Goal: Task Accomplishment & Management: Complete application form

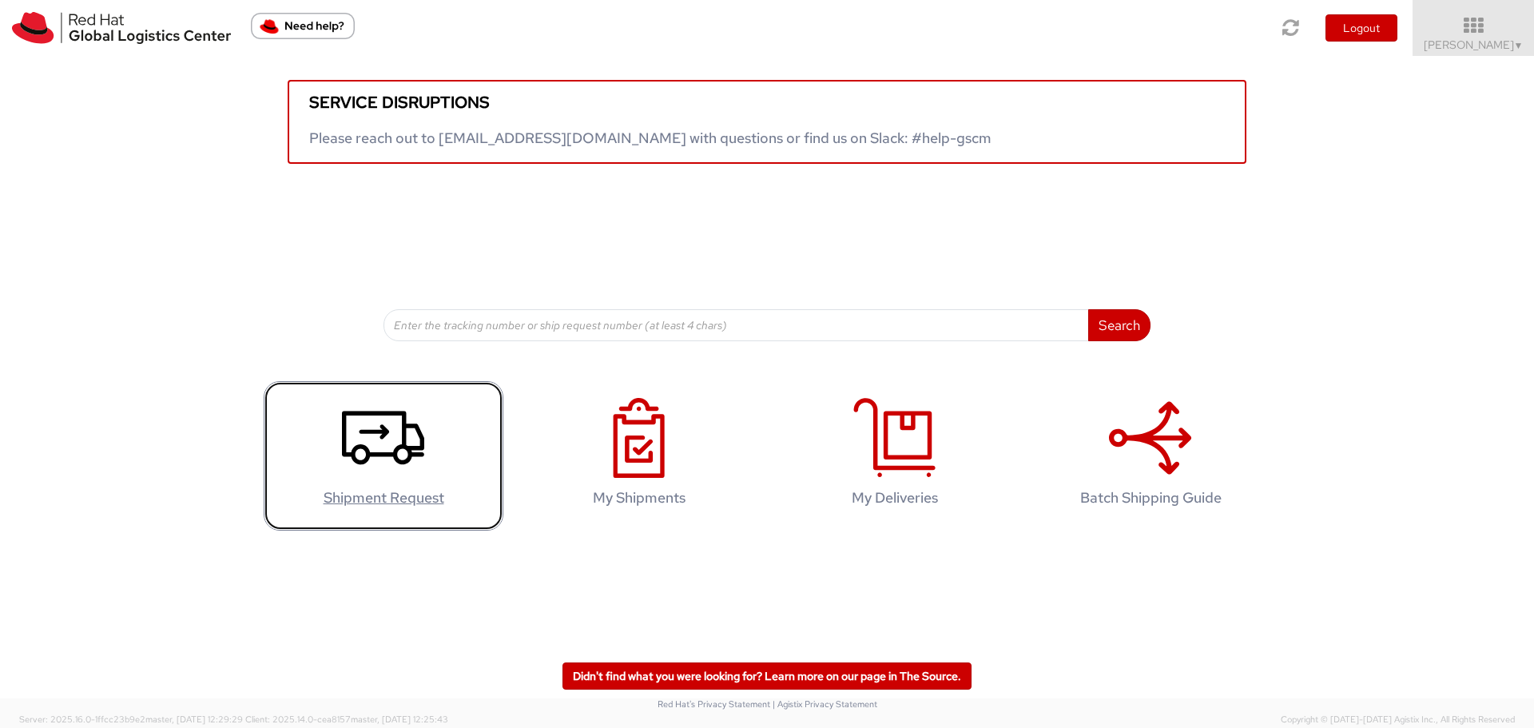
click at [419, 464] on use at bounding box center [383, 438] width 82 height 54
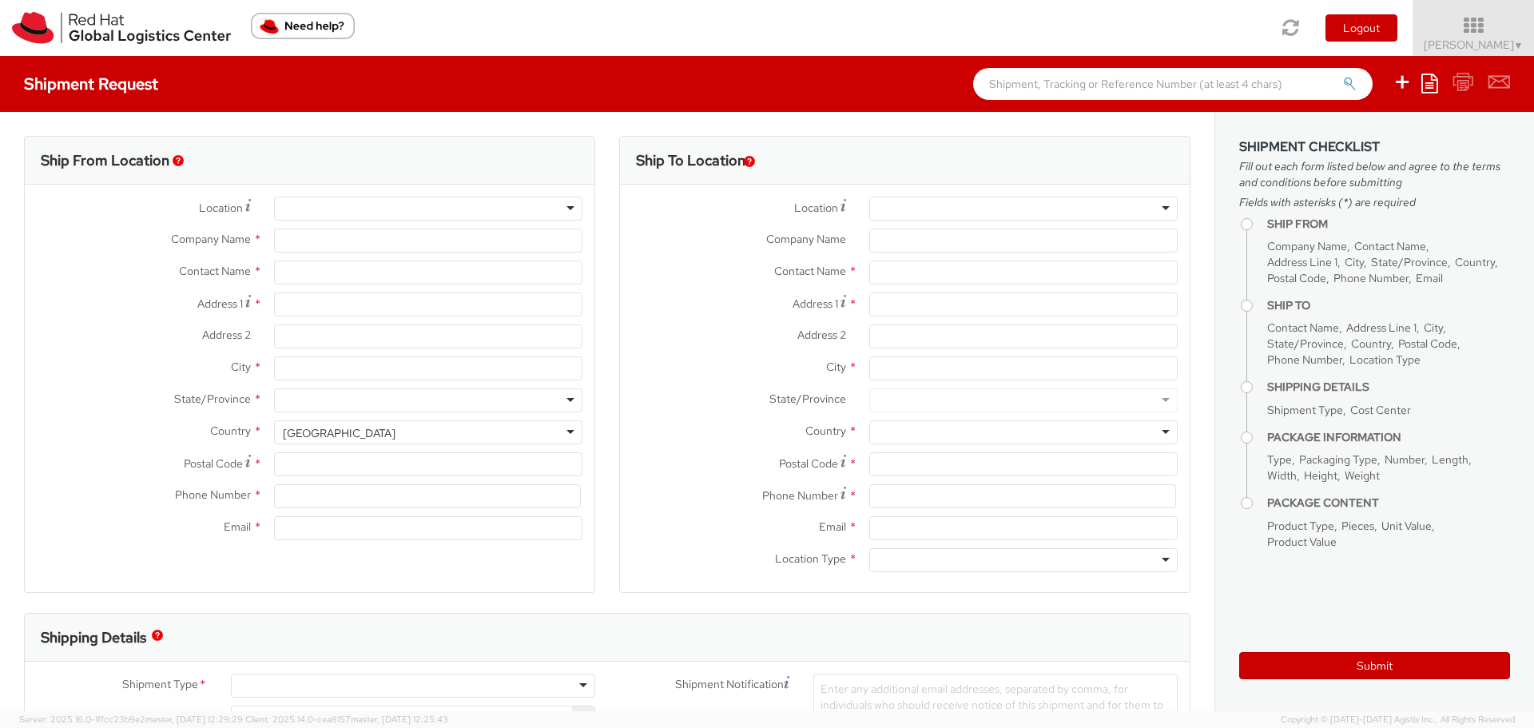
select select "771"
select select
type input "Red Hat"
type input "Heike Schmidt"
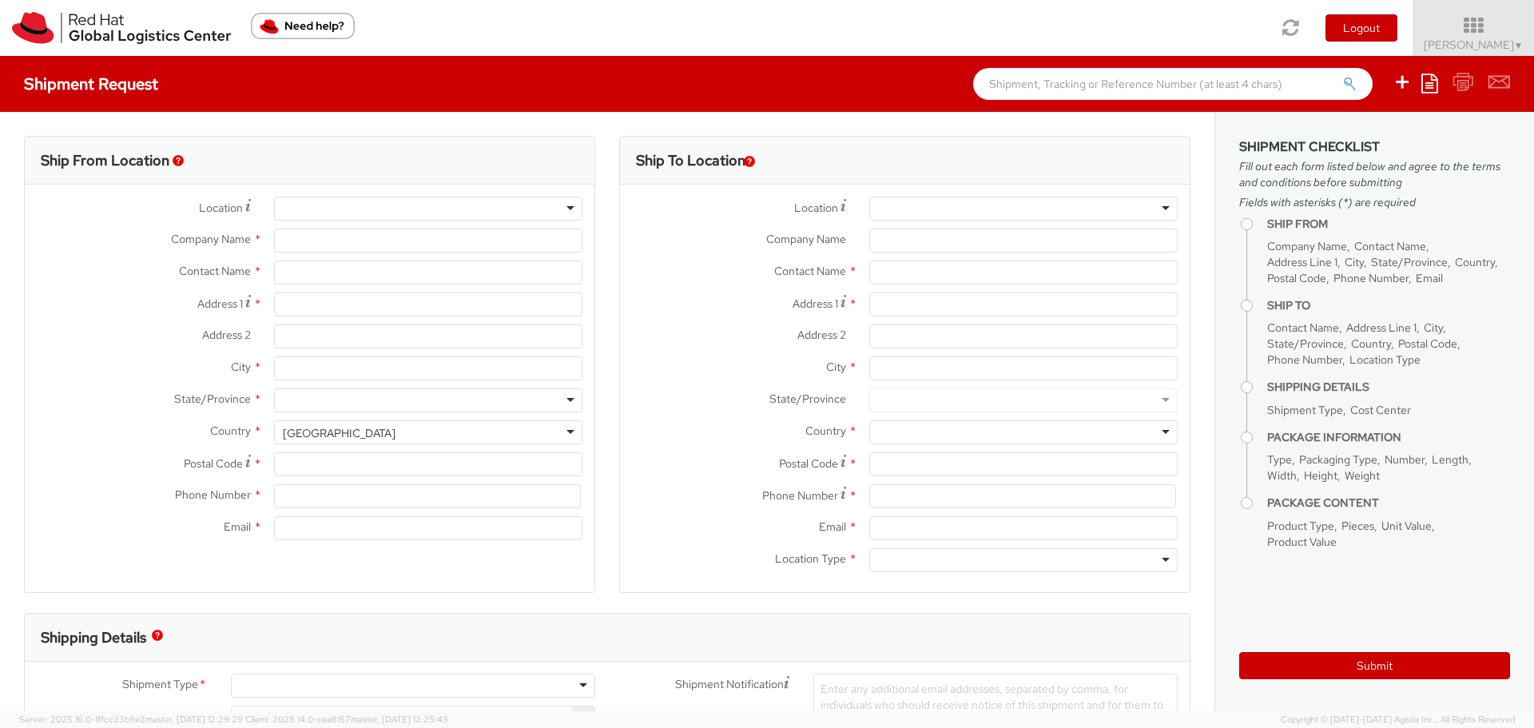
type input "hschmidt@redhat.com"
click at [413, 306] on input "Address 1 *" at bounding box center [428, 304] width 308 height 24
type input "Flat 5"
type input "167 Fullbrook Avenue"
click at [409, 368] on input "City *" at bounding box center [428, 368] width 308 height 24
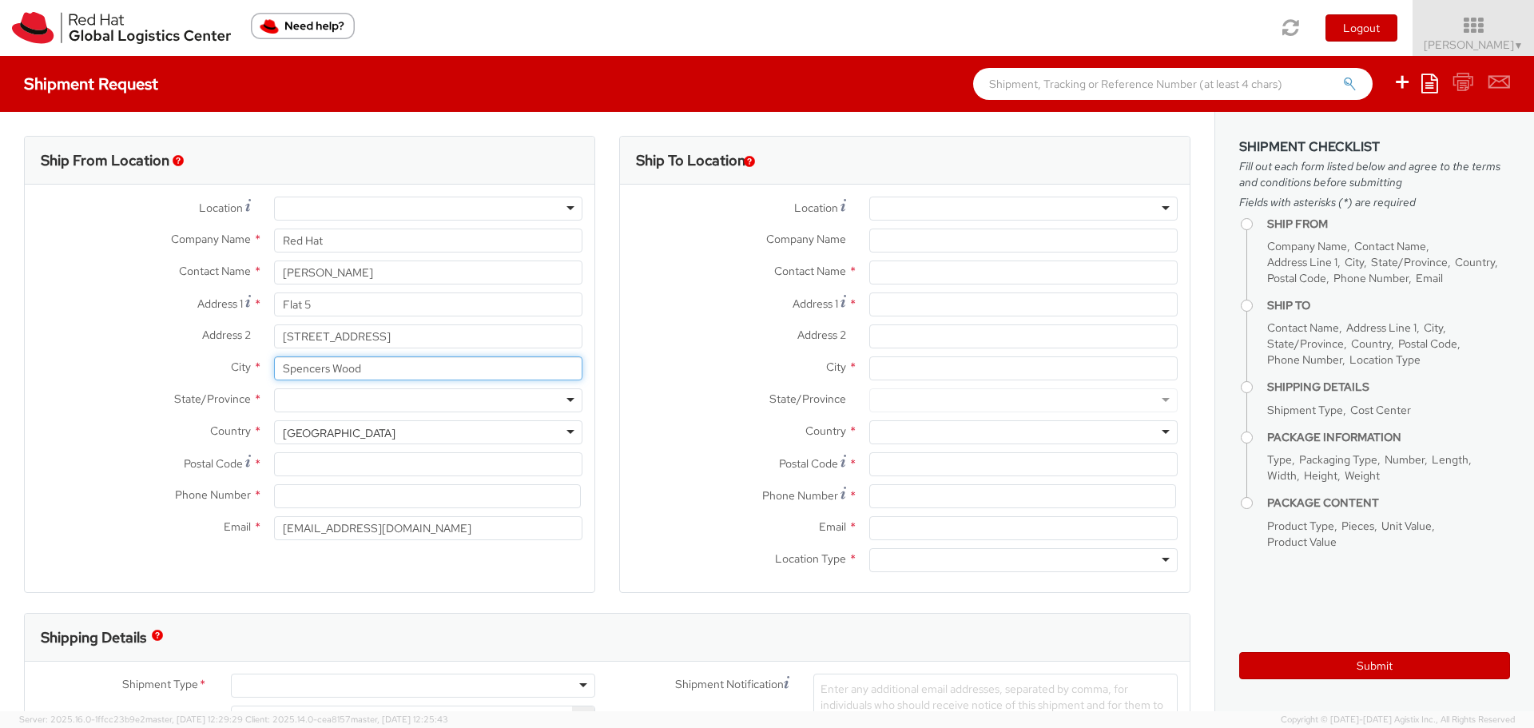
type input "Spencers Wood"
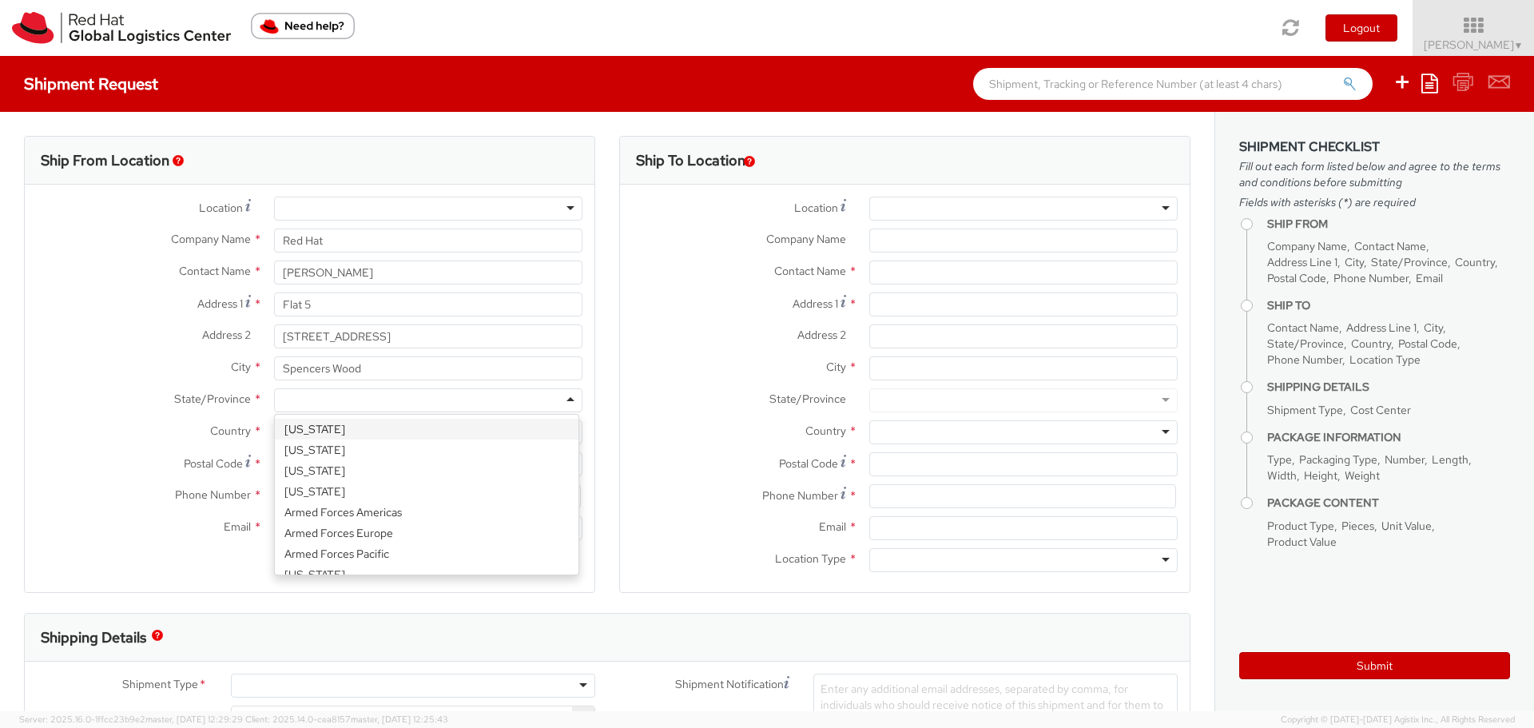
click at [589, 322] on div "Ship From Location Location * RH - Amsterdam - MSO RH - Amsterdam Data Center R…" at bounding box center [309, 364] width 571 height 457
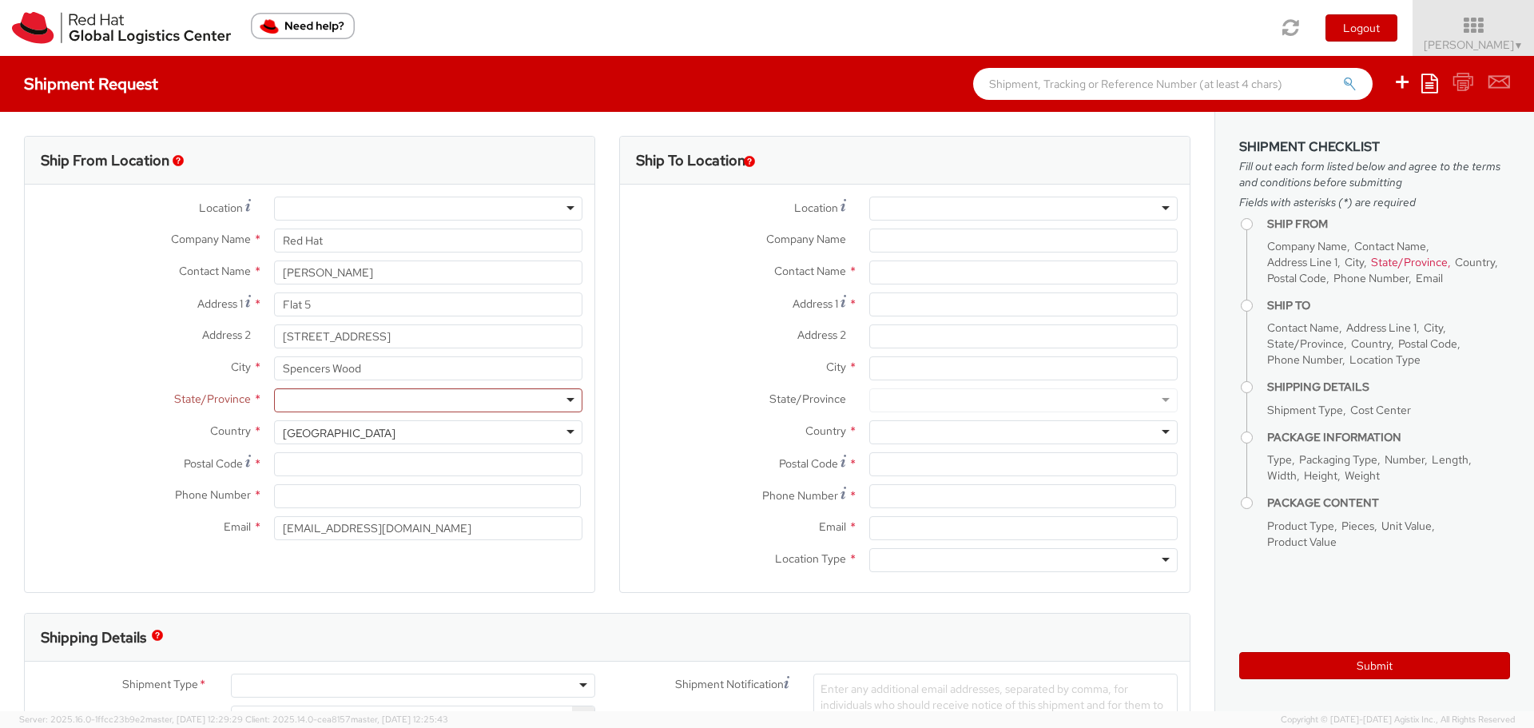
click at [559, 427] on div "United States" at bounding box center [428, 432] width 308 height 24
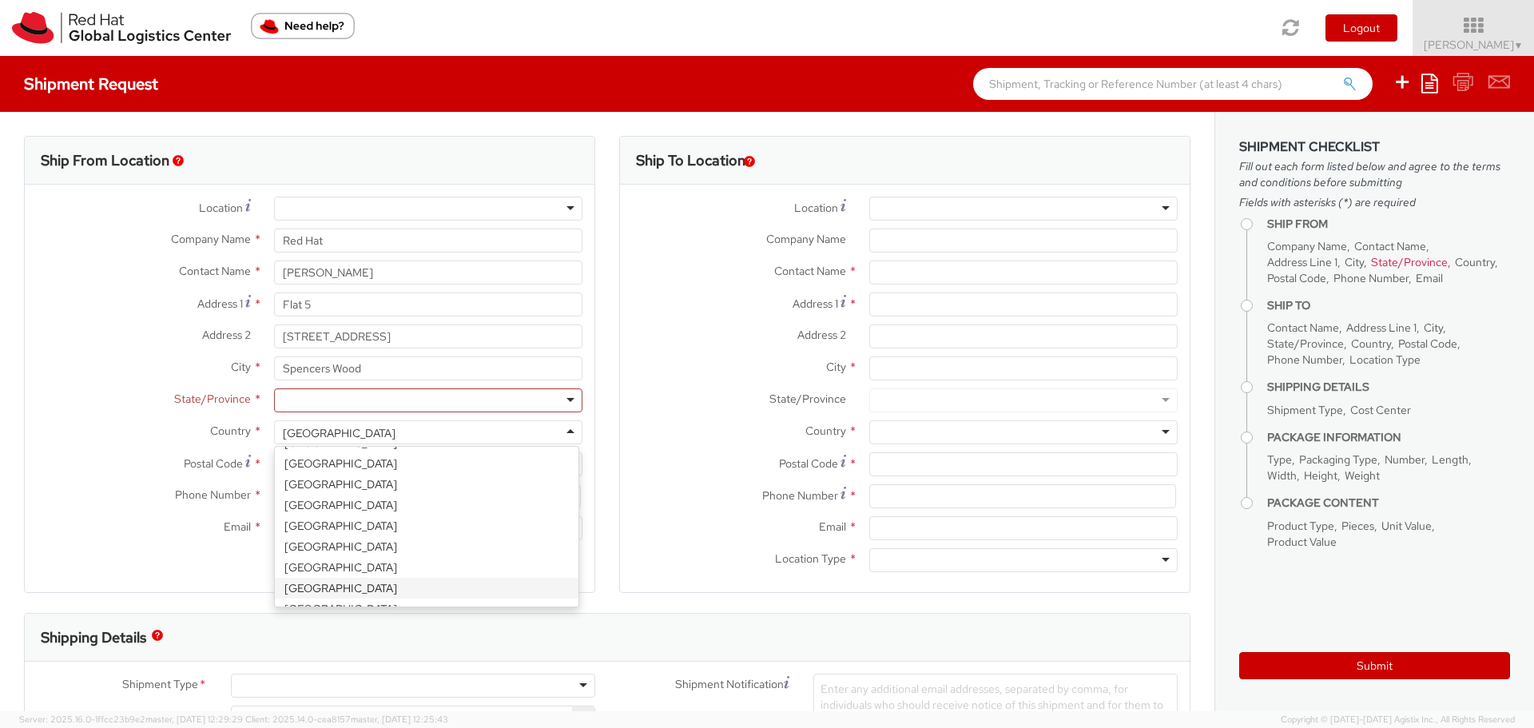
select select "CM"
select select "KGS"
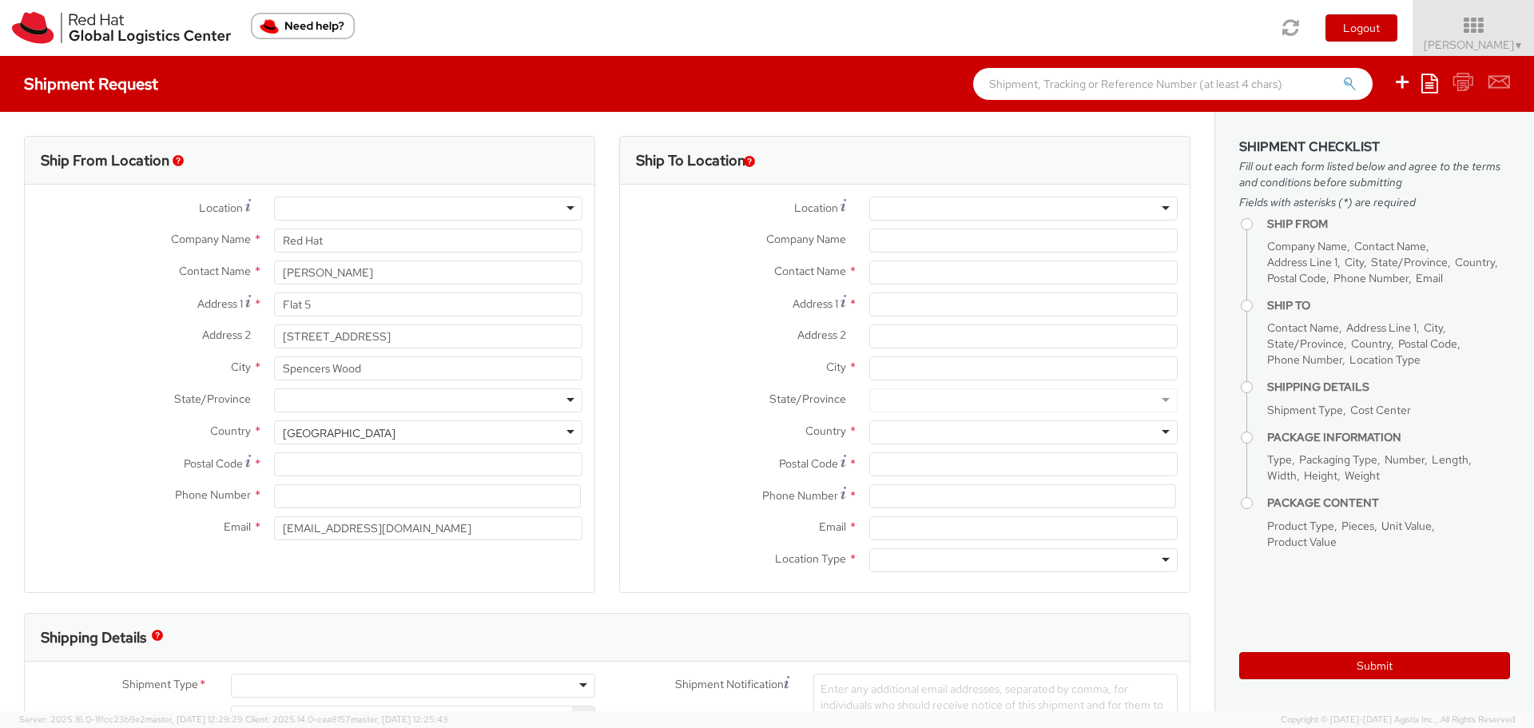
click at [571, 396] on div at bounding box center [428, 400] width 308 height 24
click at [384, 459] on input "Postal Code *" at bounding box center [428, 464] width 308 height 24
type input "RG7 1XF"
click at [373, 495] on input at bounding box center [427, 496] width 307 height 24
type input "07789500790"
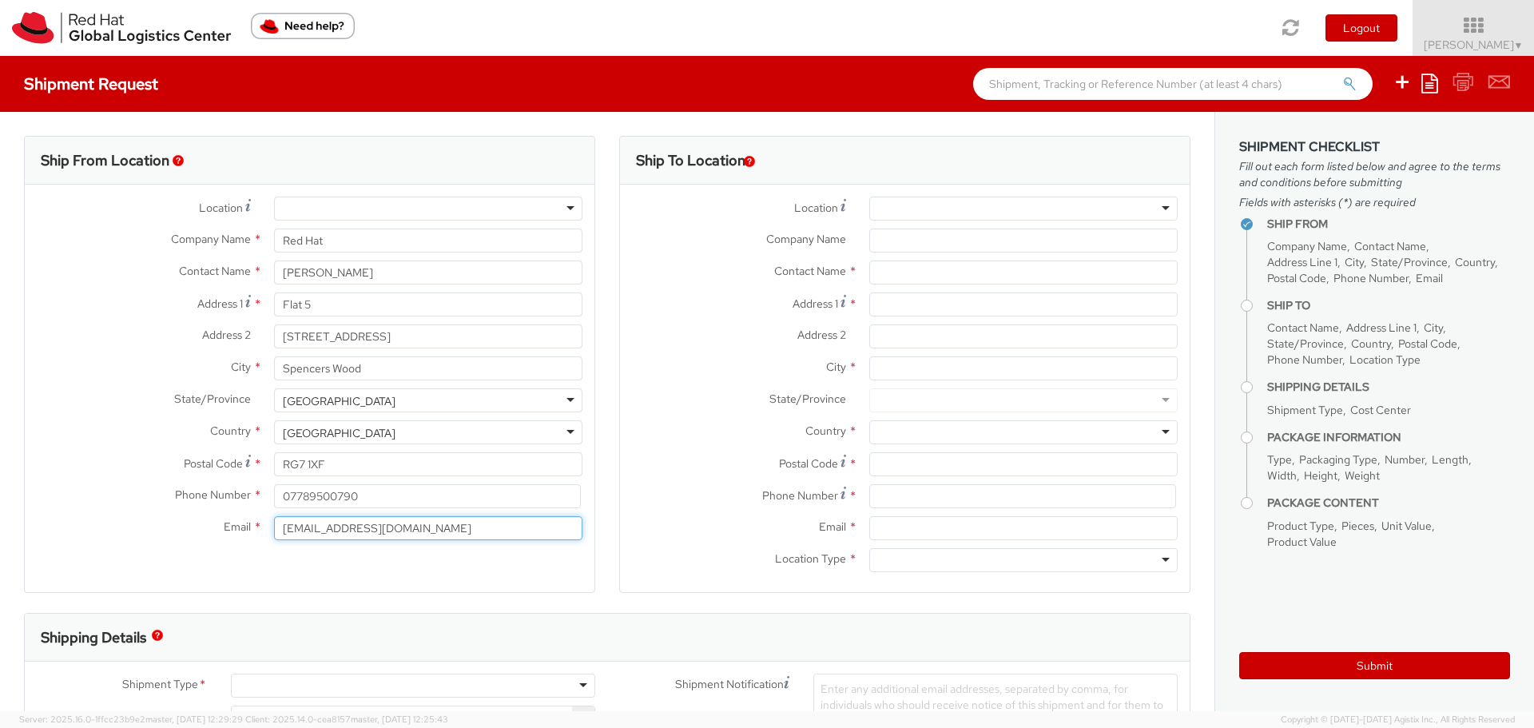
click at [401, 534] on input "hschmidt@redhat.com" at bounding box center [428, 528] width 308 height 24
click at [567, 204] on div at bounding box center [428, 209] width 308 height 24
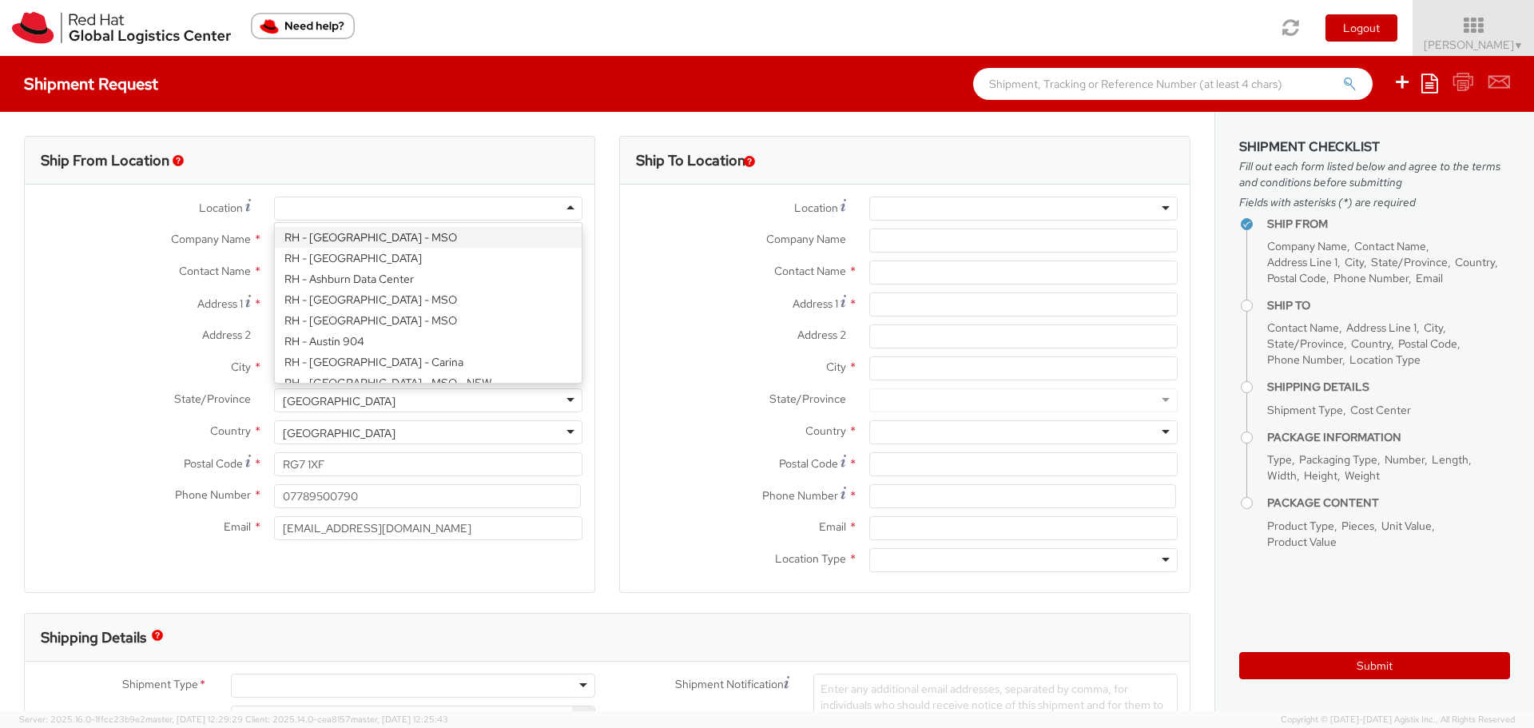
click at [567, 204] on div at bounding box center [428, 209] width 308 height 24
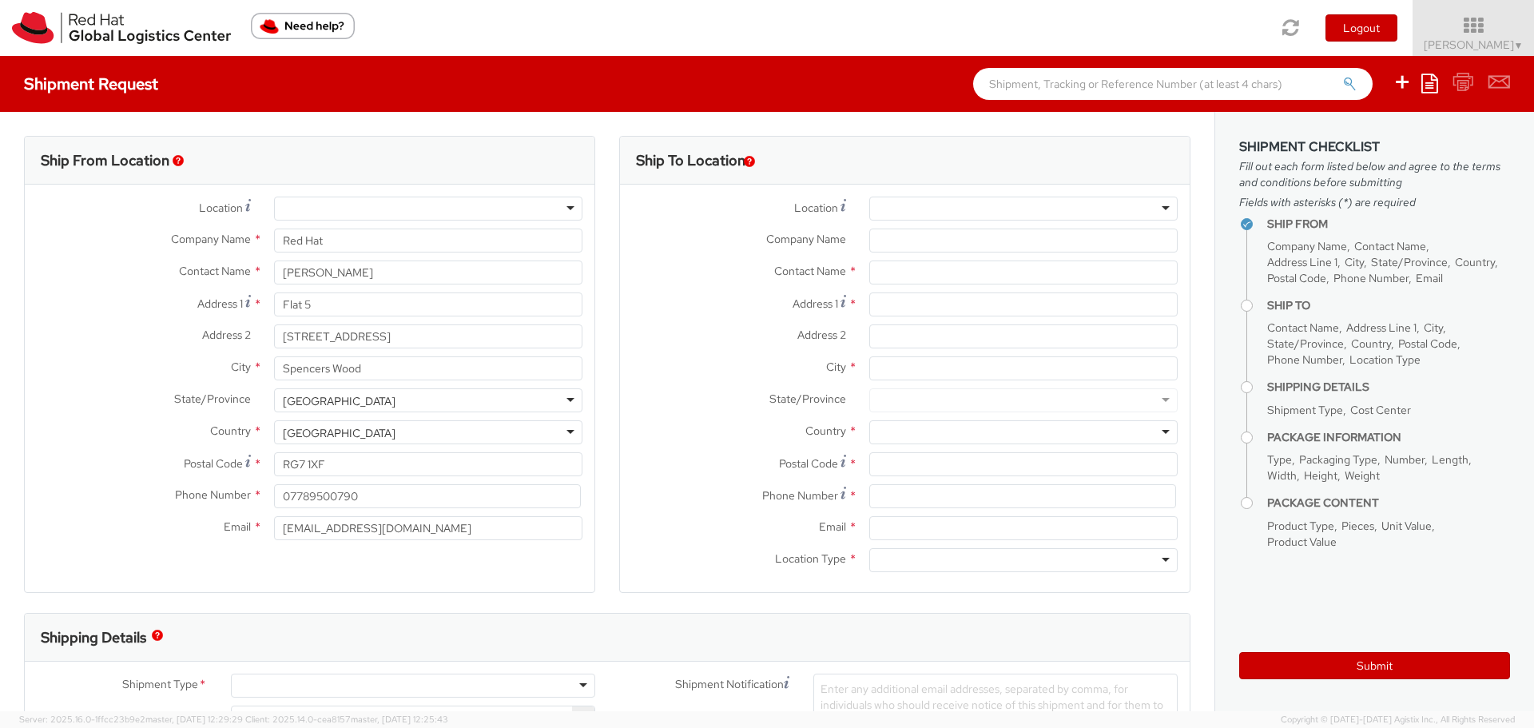
click at [105, 325] on label "Address 2 *" at bounding box center [143, 334] width 237 height 21
click at [274, 325] on input "167 Fullbrook Avenue" at bounding box center [428, 336] width 308 height 24
click at [312, 331] on input "167 Fullbrook Avenue" at bounding box center [428, 336] width 308 height 24
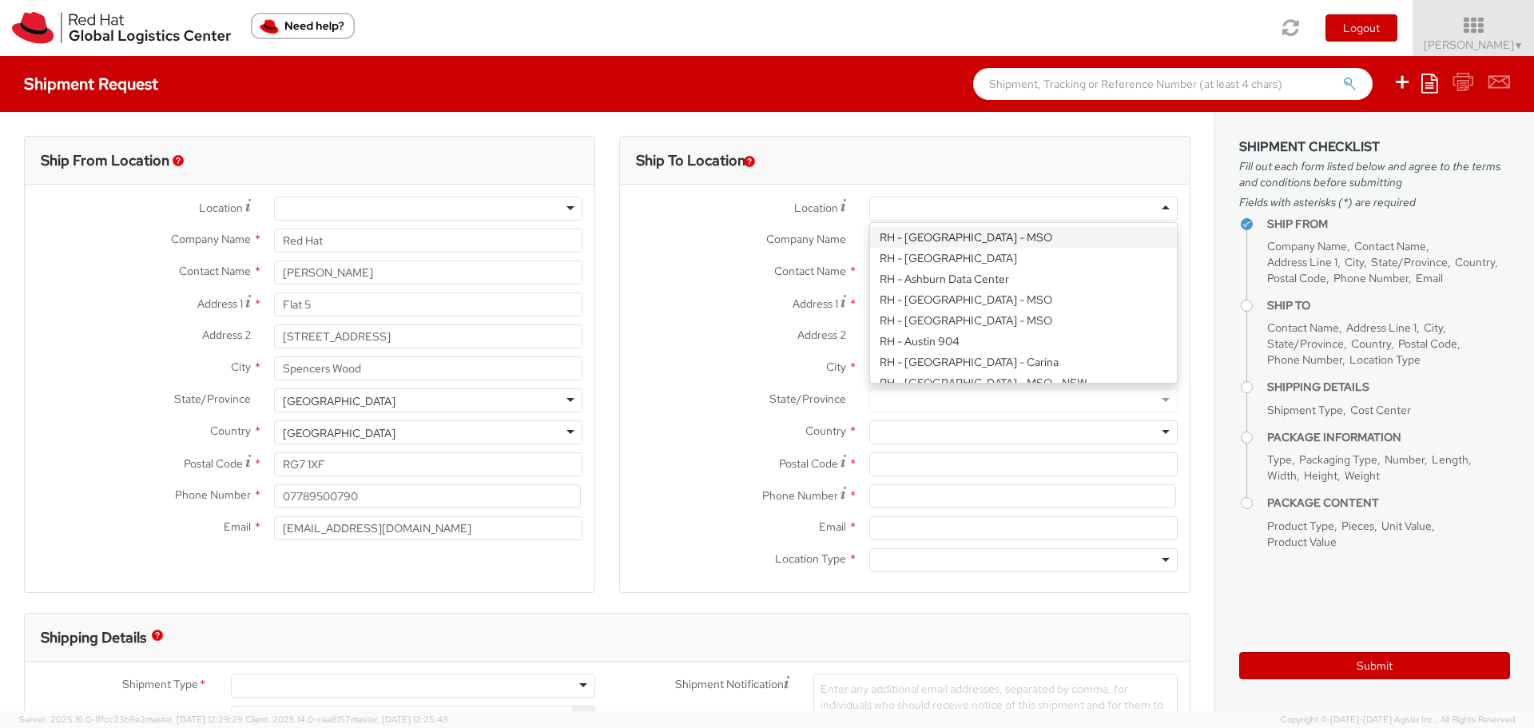
click at [1156, 203] on div at bounding box center [1023, 209] width 308 height 24
type input "Red Hat UK Limited"
type input "Peninsular House"
type input "30-36 Monument Street, 4th Floor"
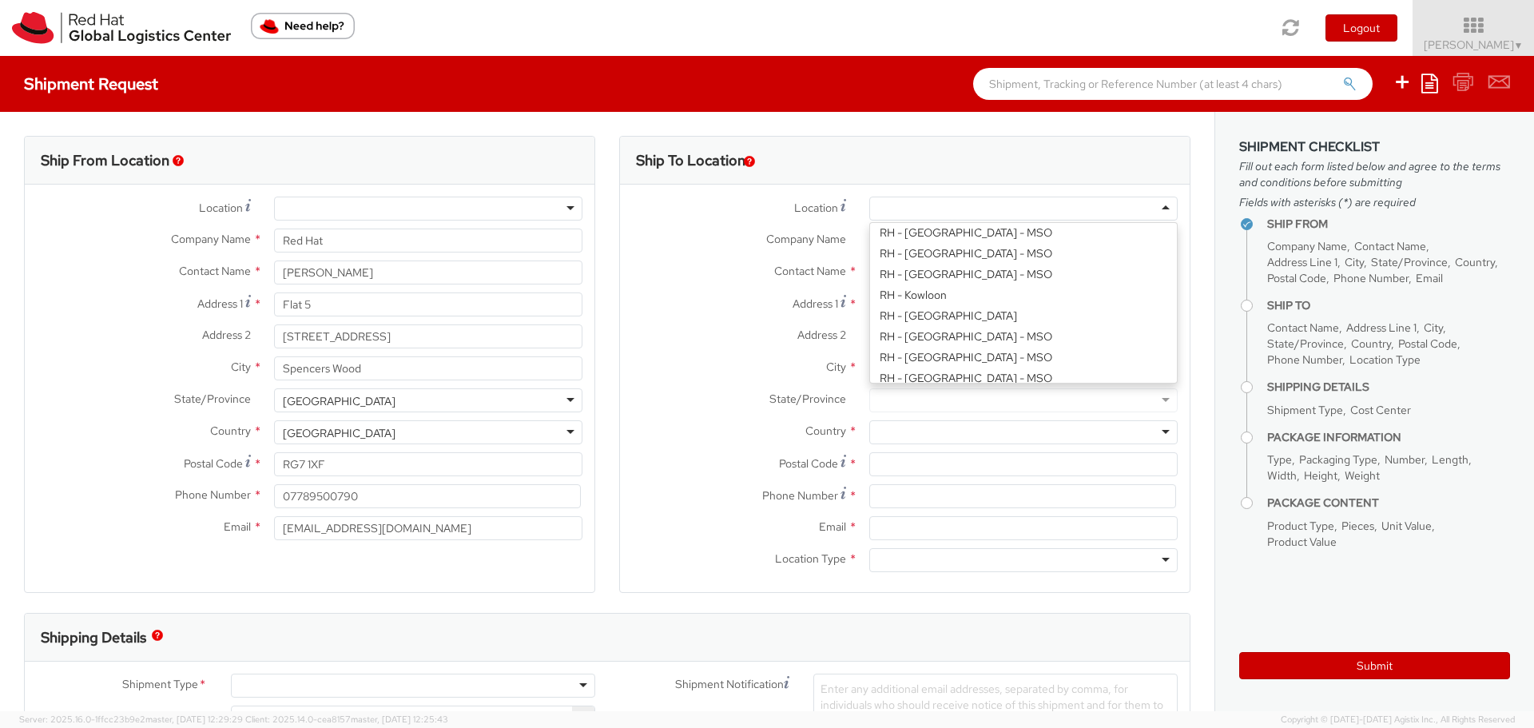
type input "LONDON"
type input "EC3R8NB"
type input "44 207 009 4444"
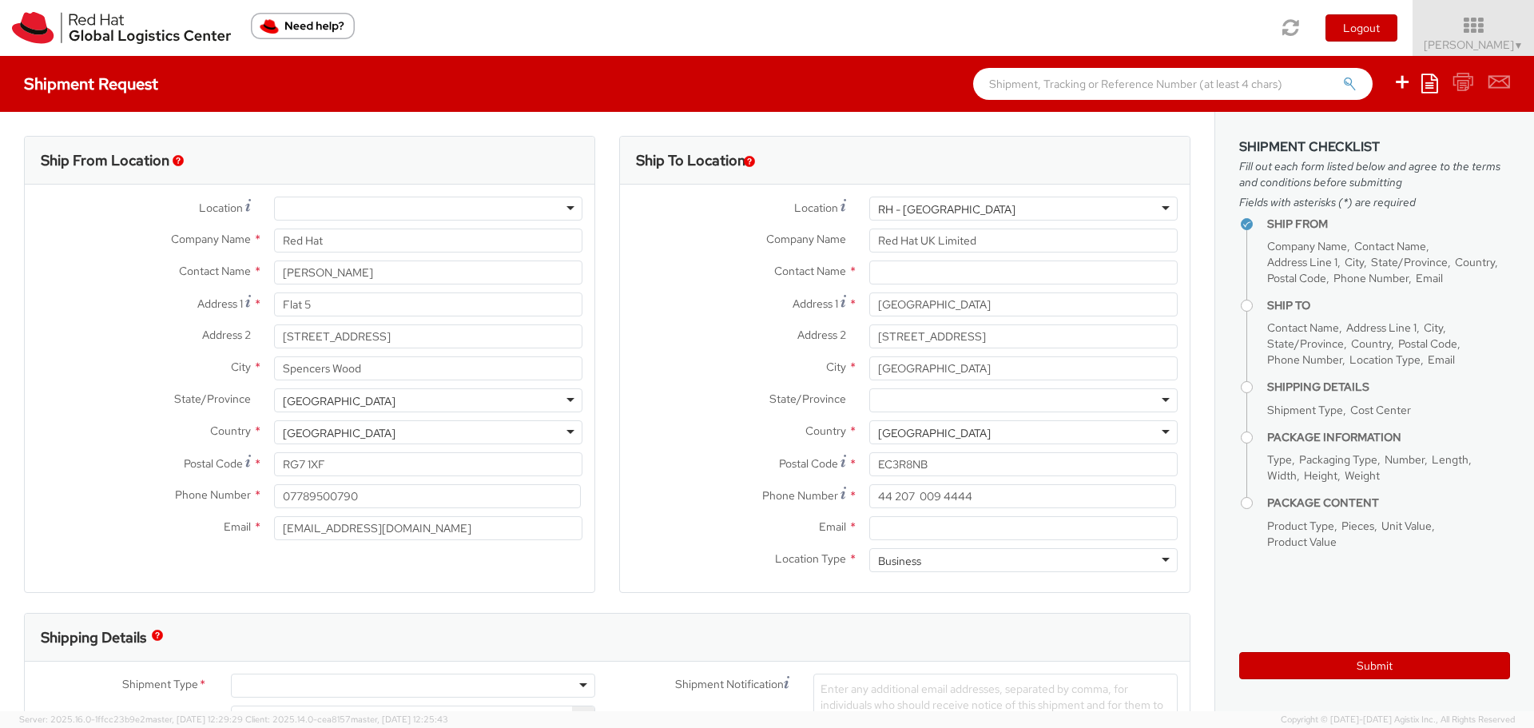
scroll to position [0, 0]
click at [945, 273] on input "text" at bounding box center [1023, 272] width 308 height 24
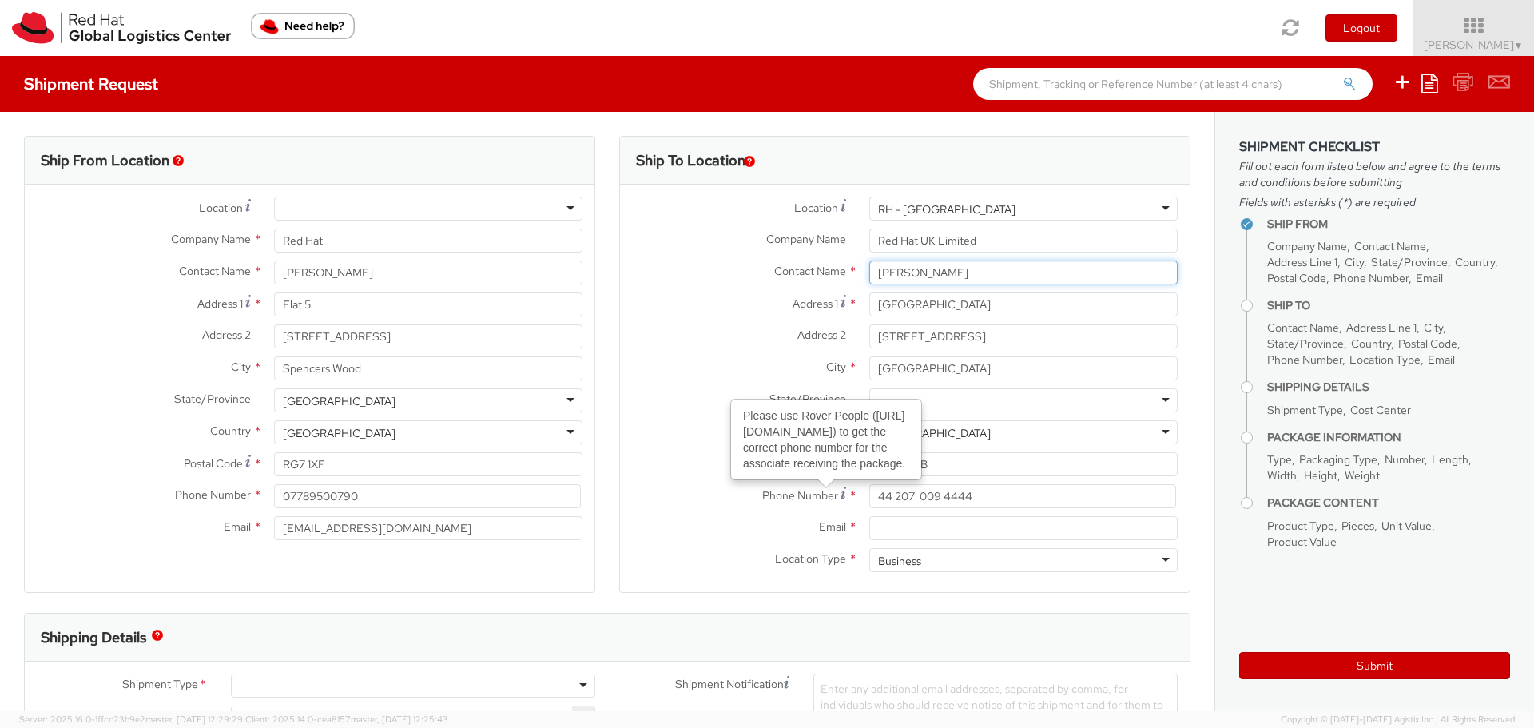
type input "Anna Sargeant"
click at [750, 345] on div "Address 2 * 30-36 Monument Street, 4th Floor" at bounding box center [905, 336] width 570 height 24
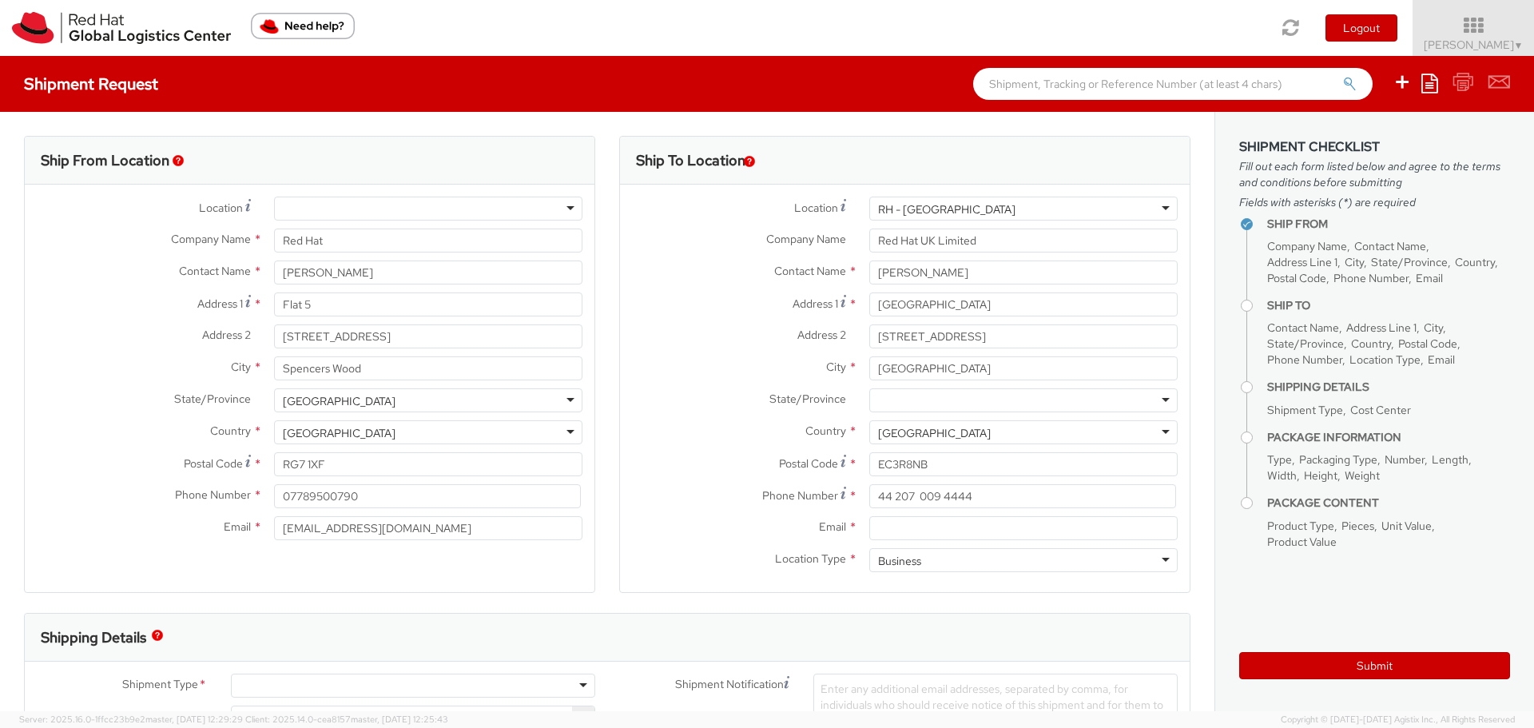
click at [1154, 395] on div at bounding box center [1023, 400] width 308 height 24
click at [892, 460] on input "Postal Code *" at bounding box center [1023, 464] width 308 height 24
type input "EC3R 8NB"
click at [762, 491] on span "Phone Number" at bounding box center [800, 495] width 76 height 14
click at [927, 525] on input "Email *" at bounding box center [1023, 528] width 308 height 24
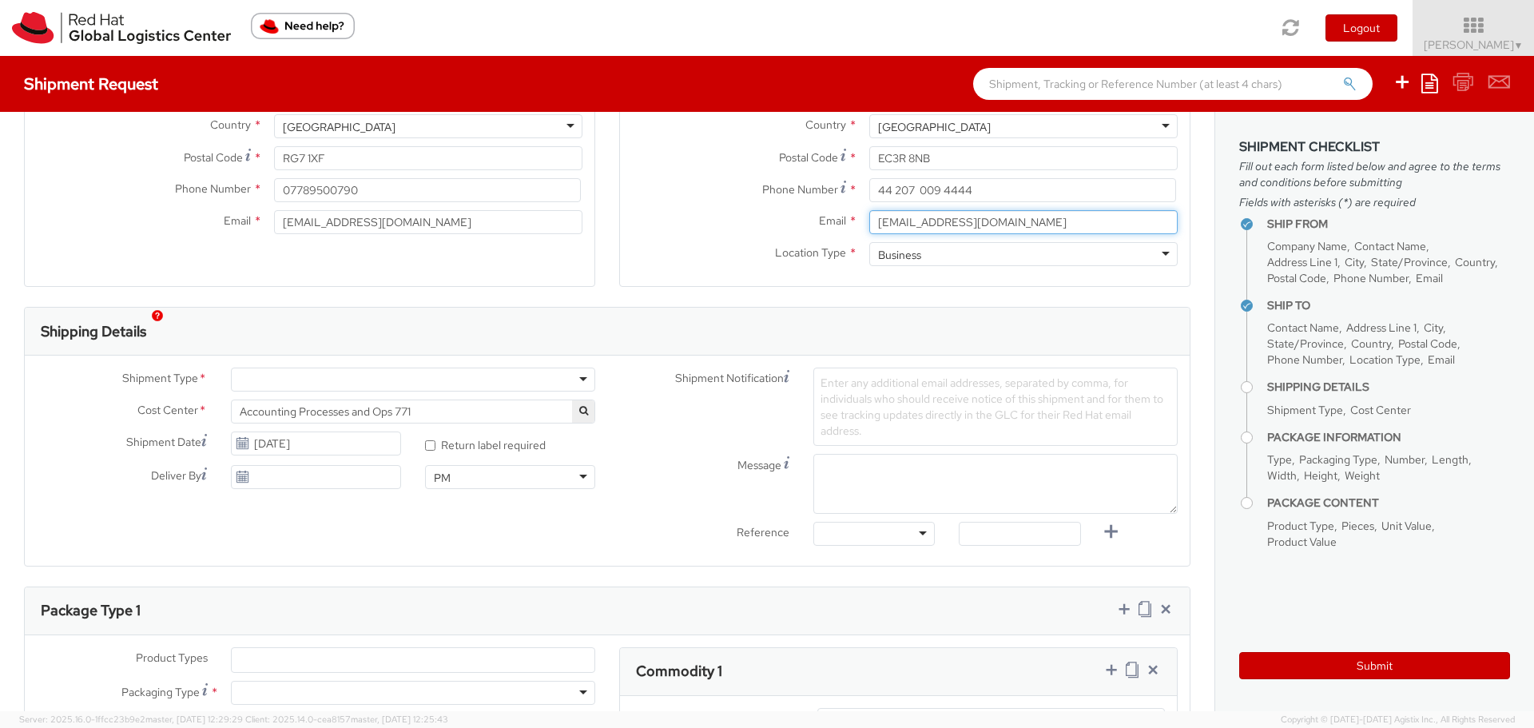
scroll to position [320, 0]
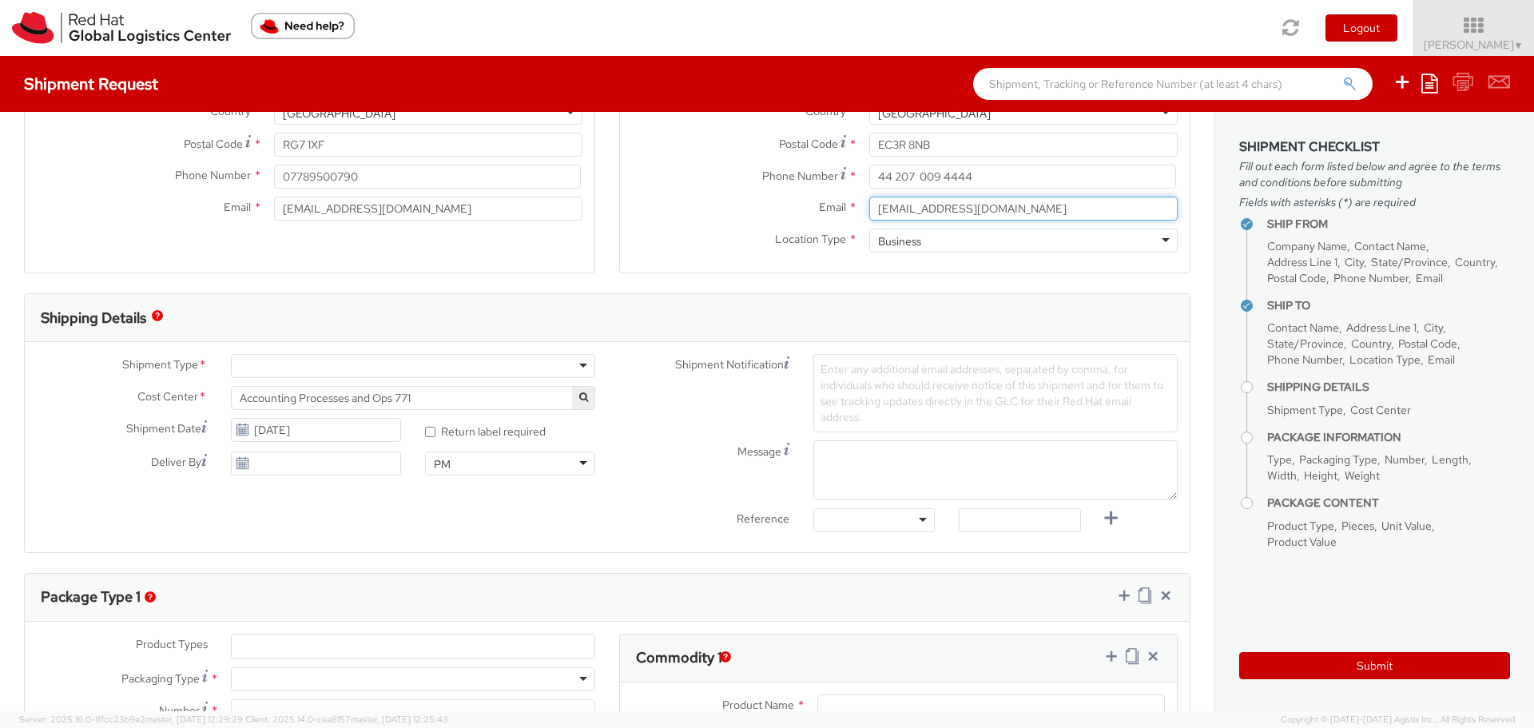
type input "asargean@redhat.com"
click at [571, 363] on div at bounding box center [413, 366] width 364 height 24
click at [426, 433] on input "* Return label required" at bounding box center [430, 432] width 10 height 10
checkbox input "true"
click at [239, 428] on icon at bounding box center [243, 430] width 14 height 13
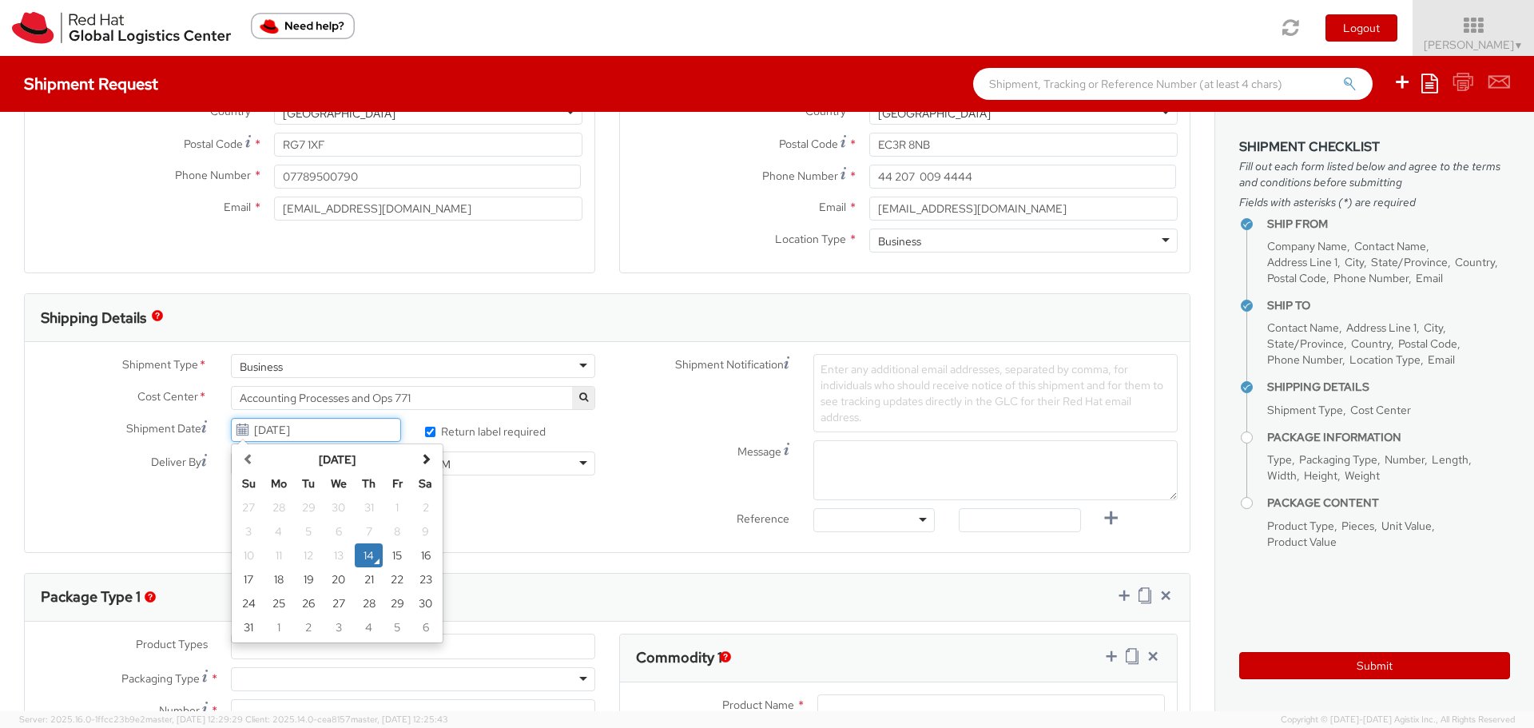
click at [257, 427] on input "08/14/2025" at bounding box center [316, 430] width 170 height 24
click at [401, 559] on td "15" at bounding box center [397, 555] width 29 height 24
type input "08/15/2025"
click at [577, 462] on div "PM" at bounding box center [510, 463] width 170 height 24
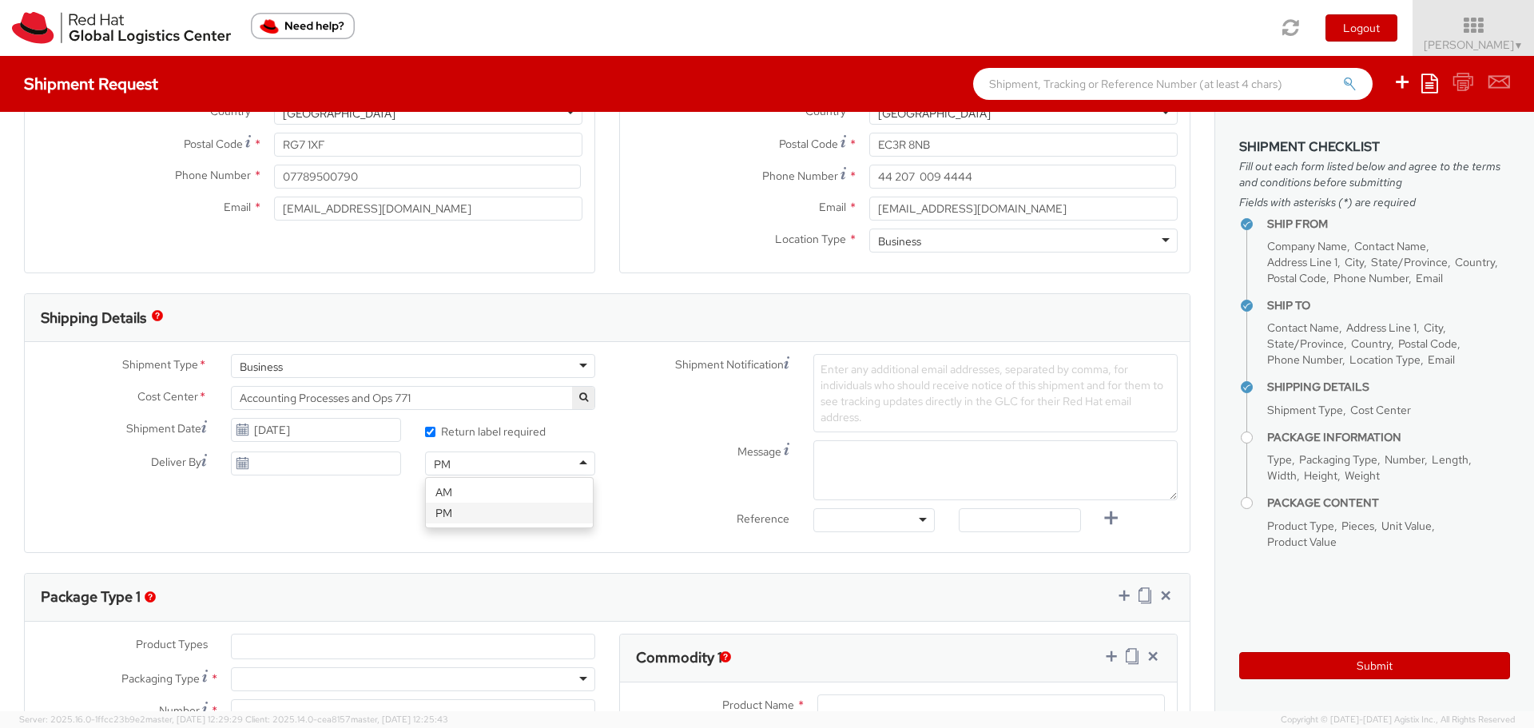
click at [507, 515] on div "Shipment Type * Business Business Batch Business Cost Center * Accounting Proce…" at bounding box center [607, 447] width 1165 height 186
click at [863, 380] on span "Enter any additional email addresses, separated by comma, for individuals who s…" at bounding box center [992, 393] width 343 height 62
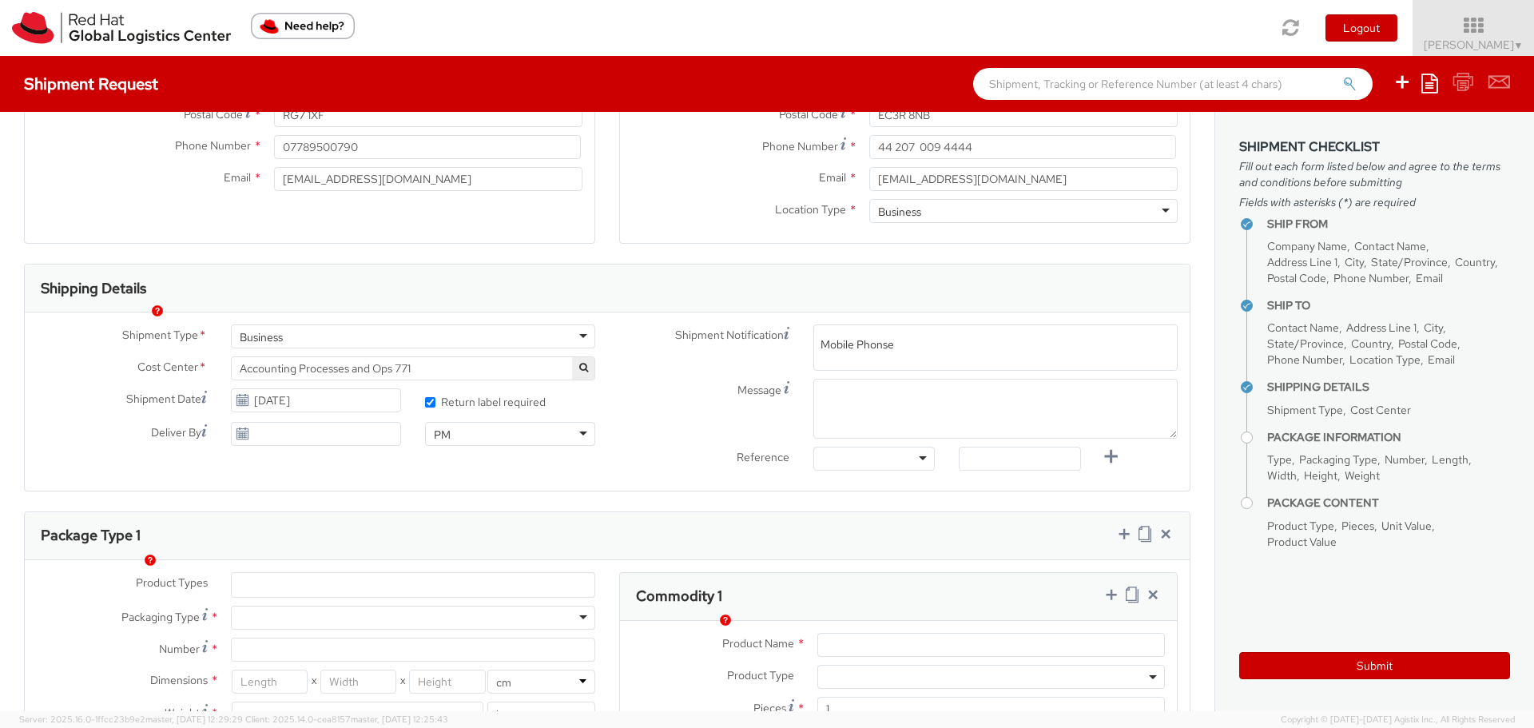
scroll to position [400, 0]
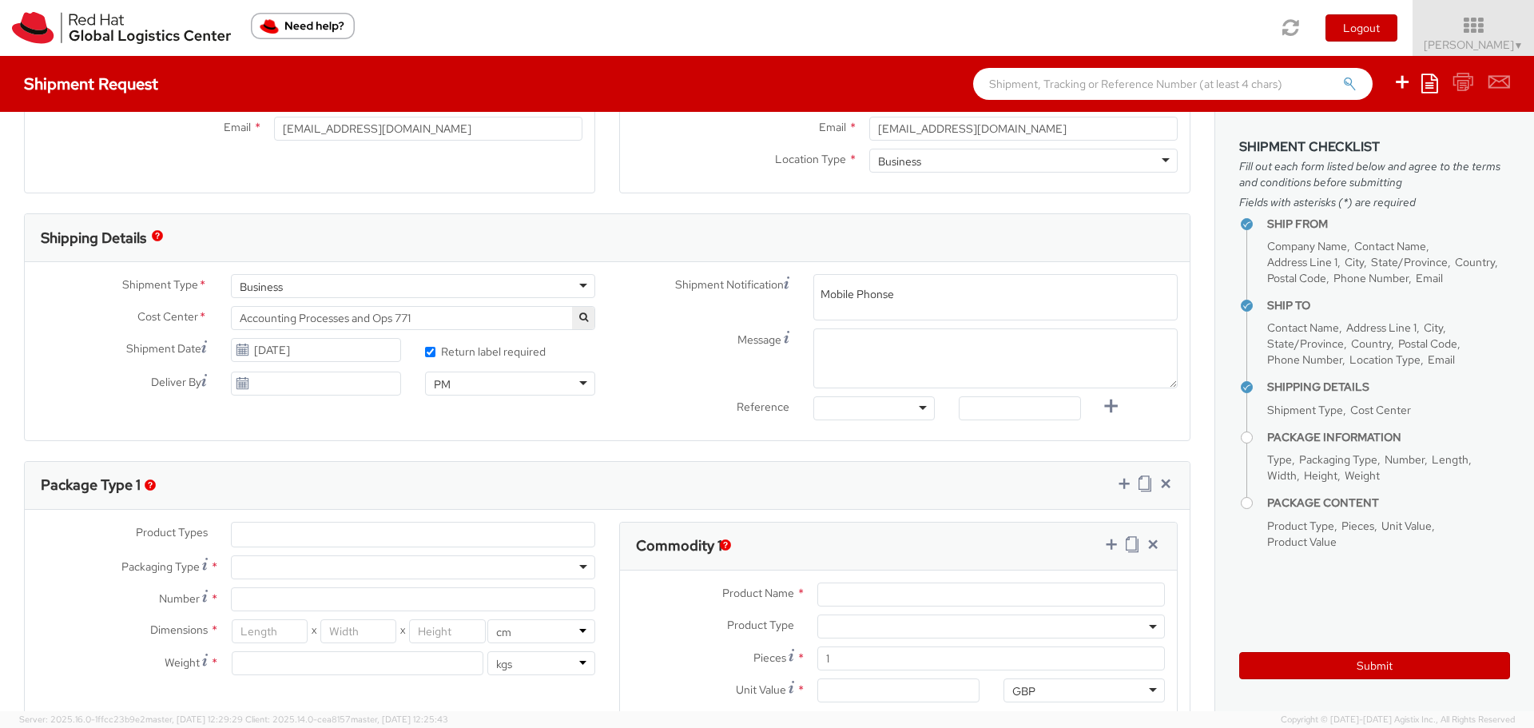
type input "Mobile Phonse"
click at [275, 534] on ul at bounding box center [413, 535] width 363 height 24
click at [837, 292] on span "Enter any additional email addresses, separated by comma, for individuals who s…" at bounding box center [996, 316] width 350 height 64
click at [861, 290] on span "Enter any additional email addresses, separated by comma, for individuals who s…" at bounding box center [996, 316] width 350 height 64
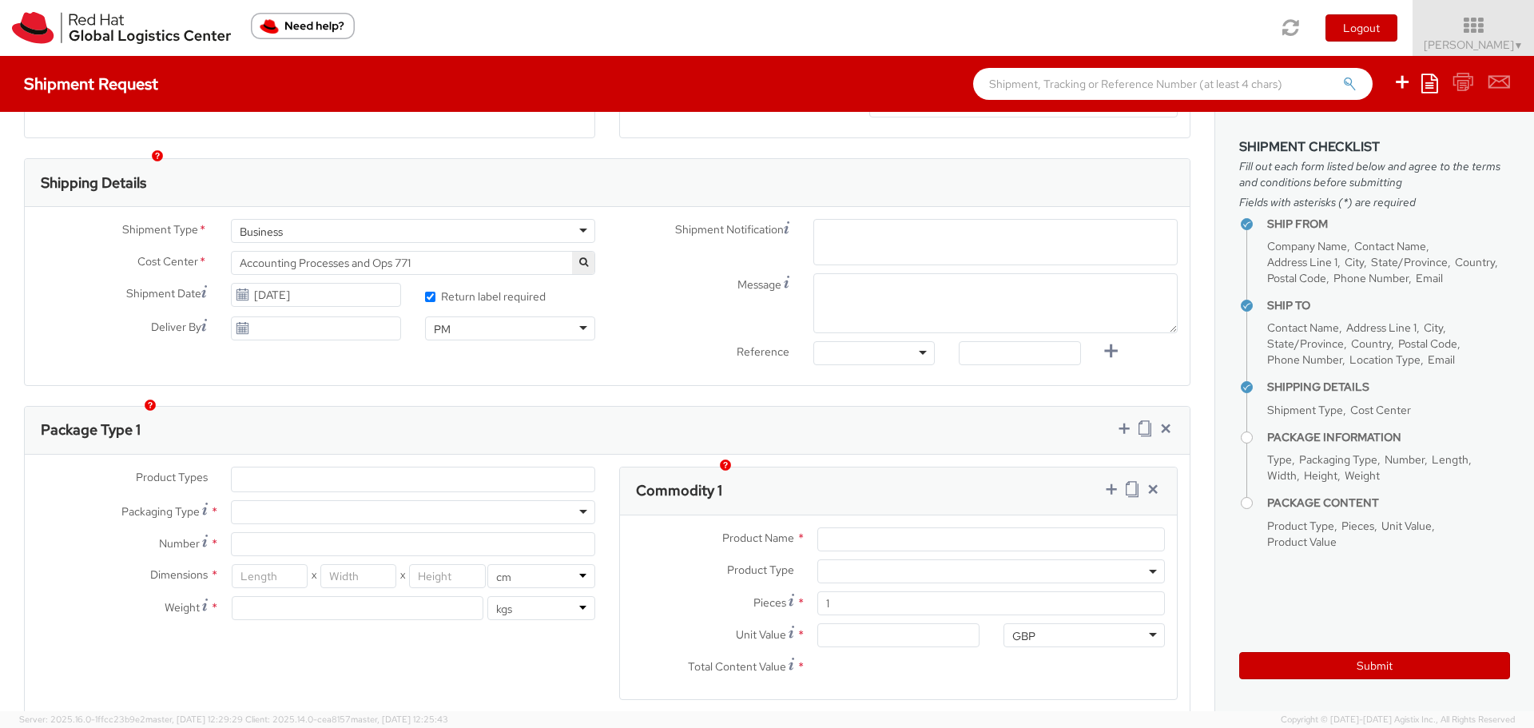
scroll to position [479, 0]
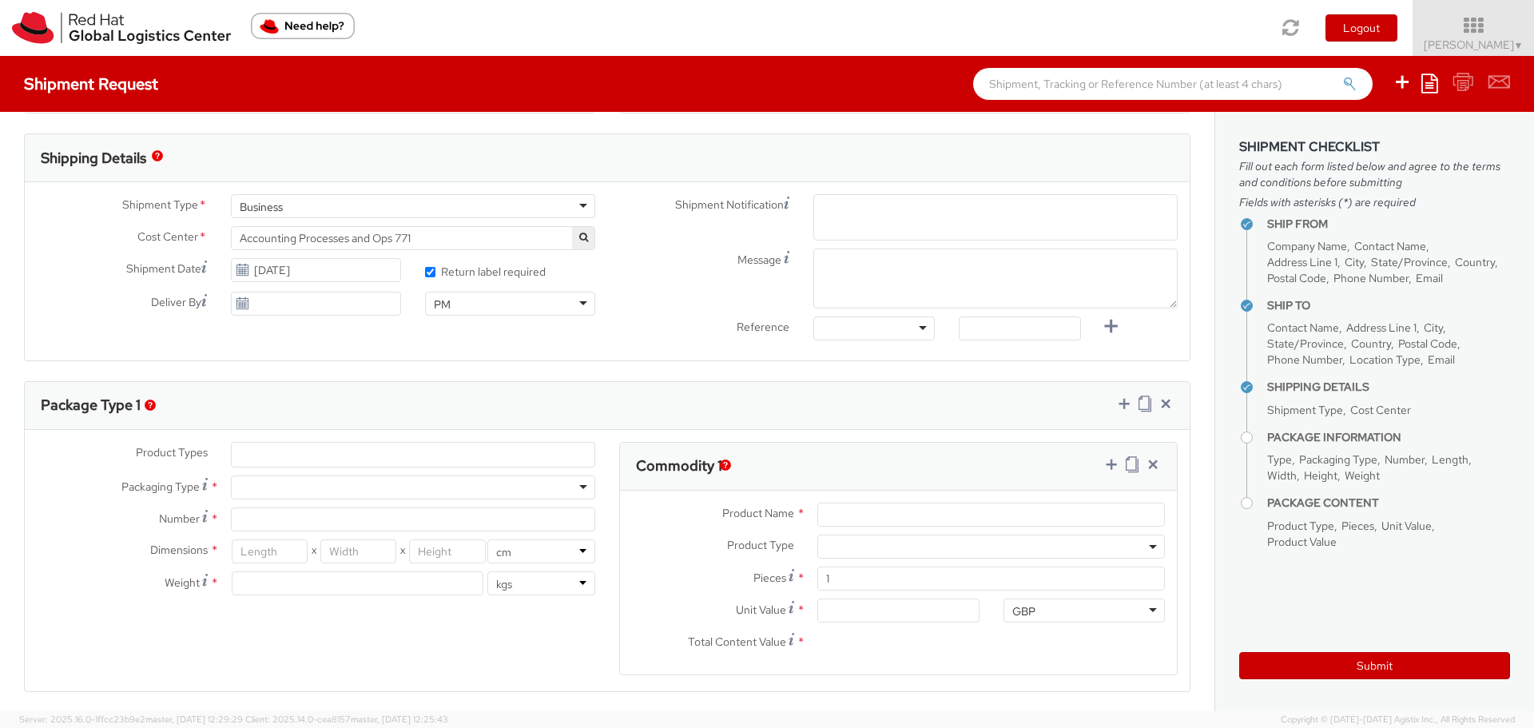
click at [242, 270] on icon at bounding box center [243, 270] width 14 height 13
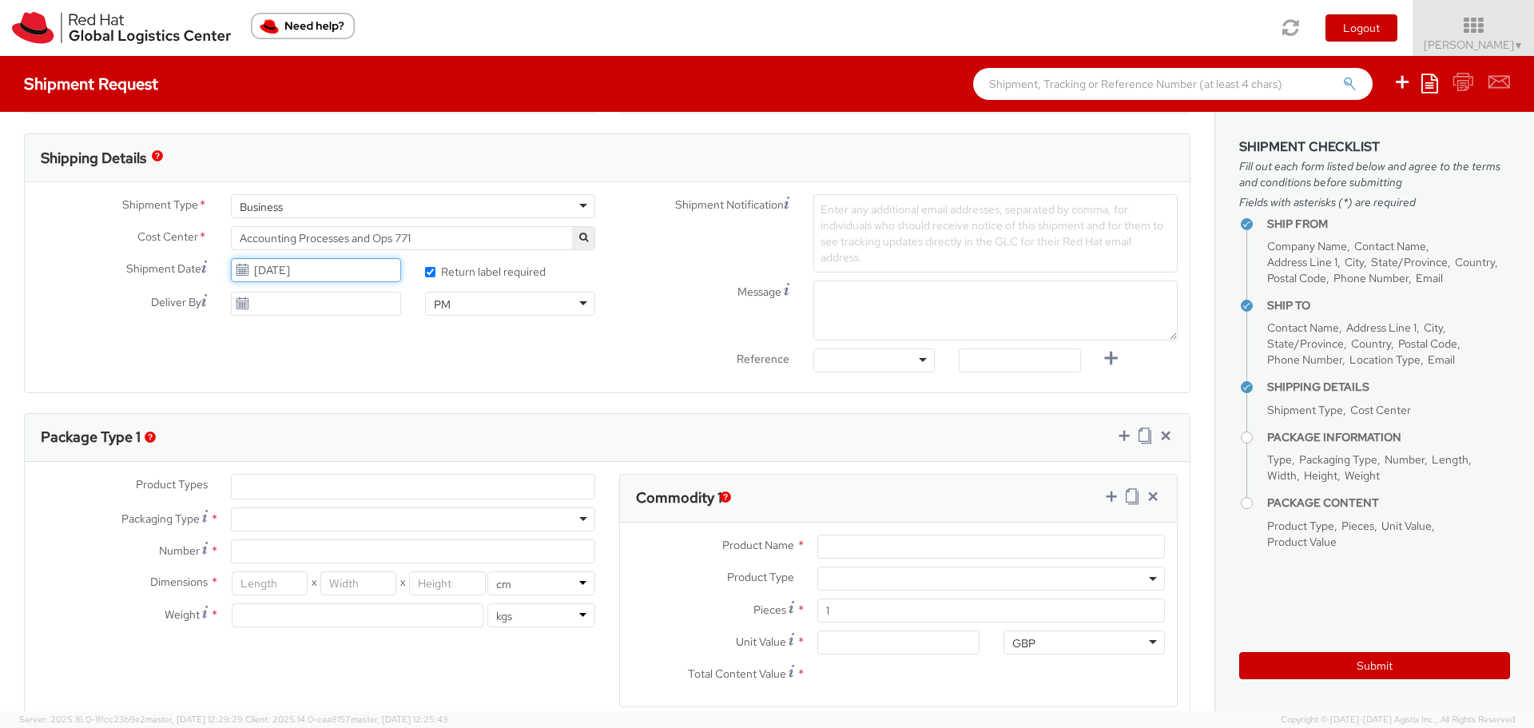
click at [258, 268] on input "08/15/2025" at bounding box center [316, 270] width 170 height 24
click at [404, 394] on td "15" at bounding box center [397, 396] width 29 height 24
click at [272, 479] on ul at bounding box center [413, 487] width 363 height 24
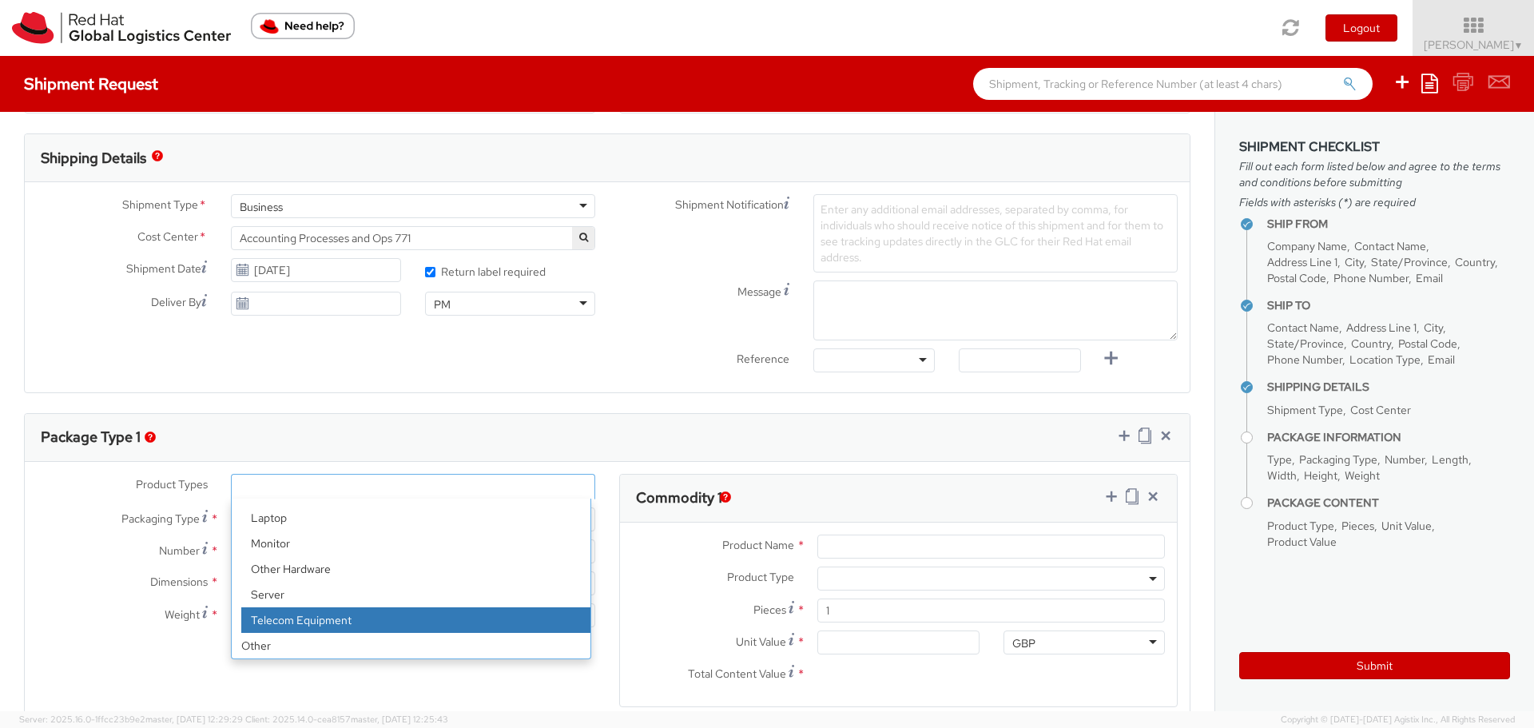
select select "TEL_EQUIP"
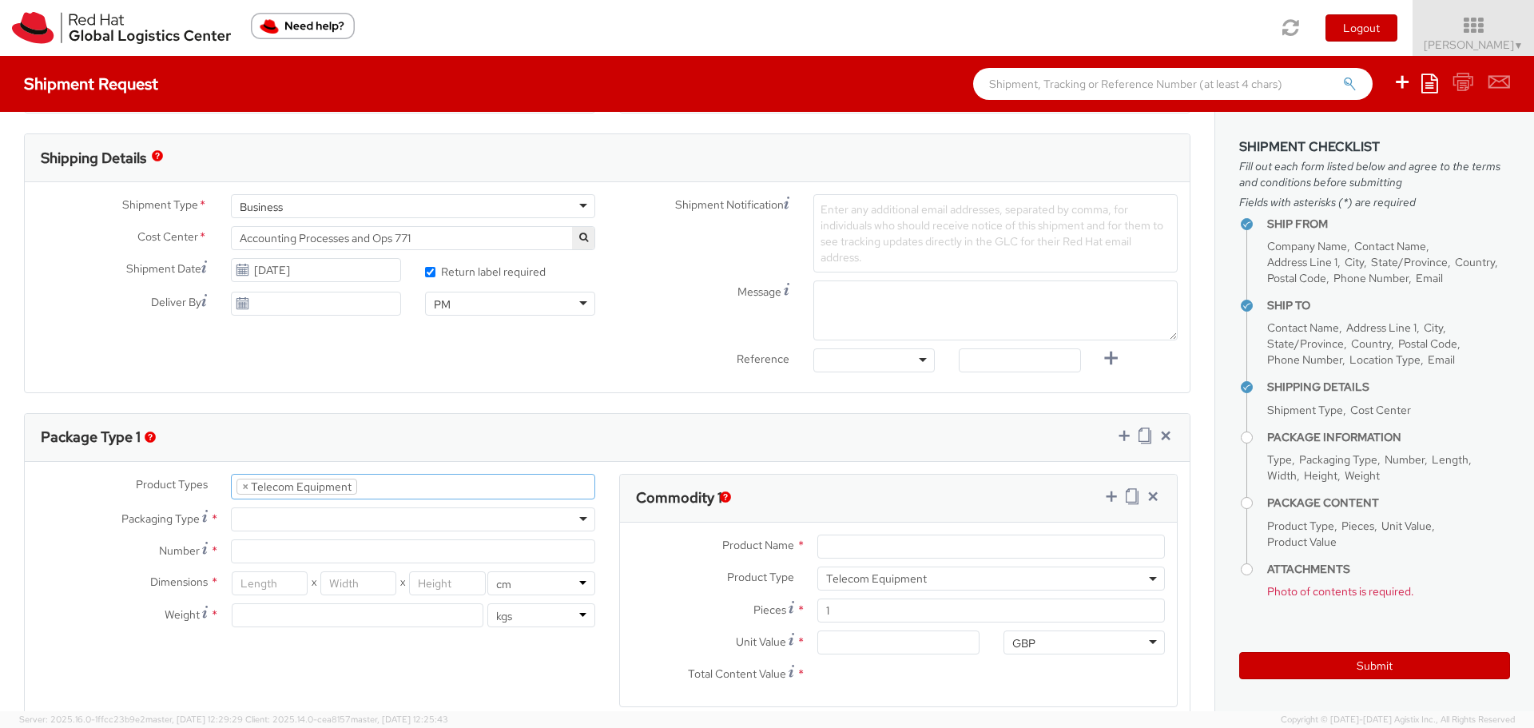
scroll to position [106, 0]
click at [264, 513] on div at bounding box center [413, 519] width 364 height 24
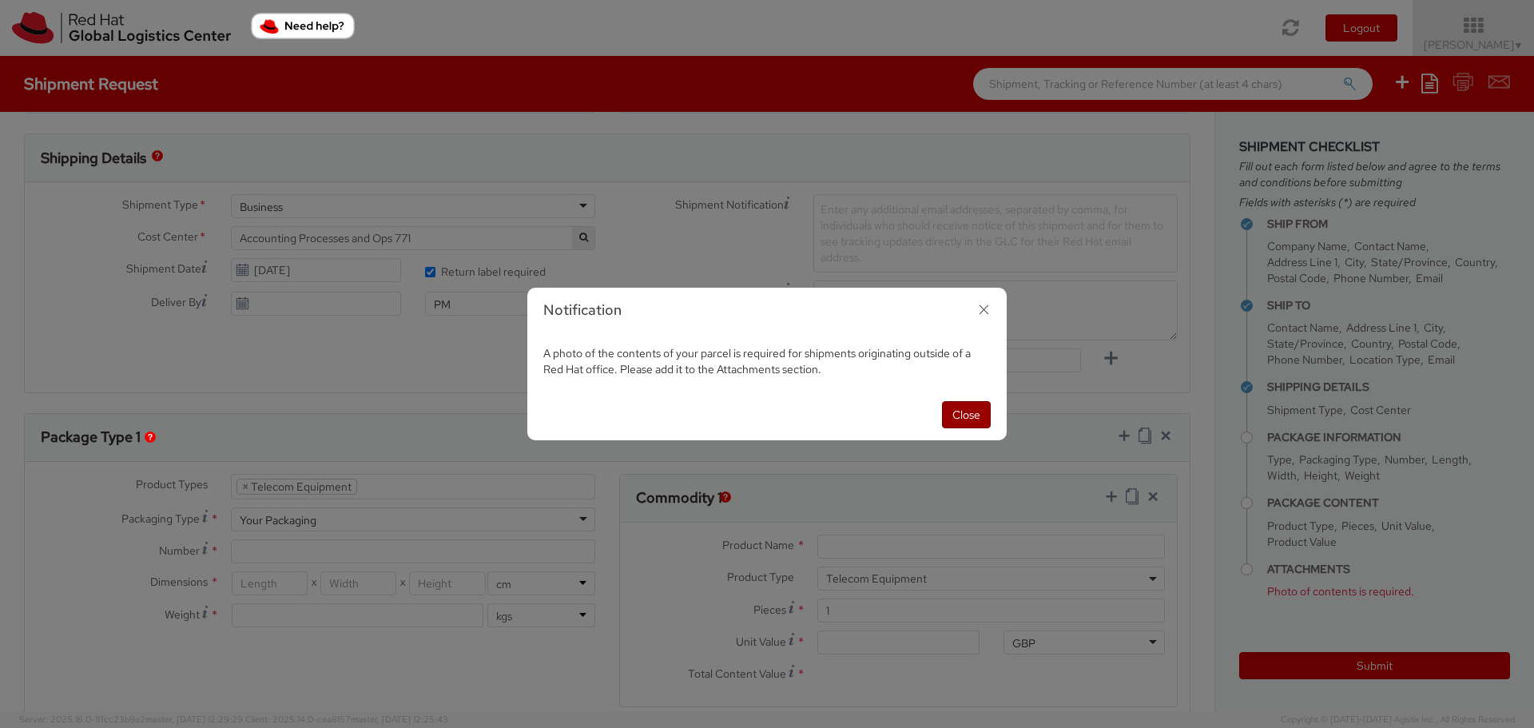
click at [971, 411] on button "Close" at bounding box center [966, 414] width 49 height 27
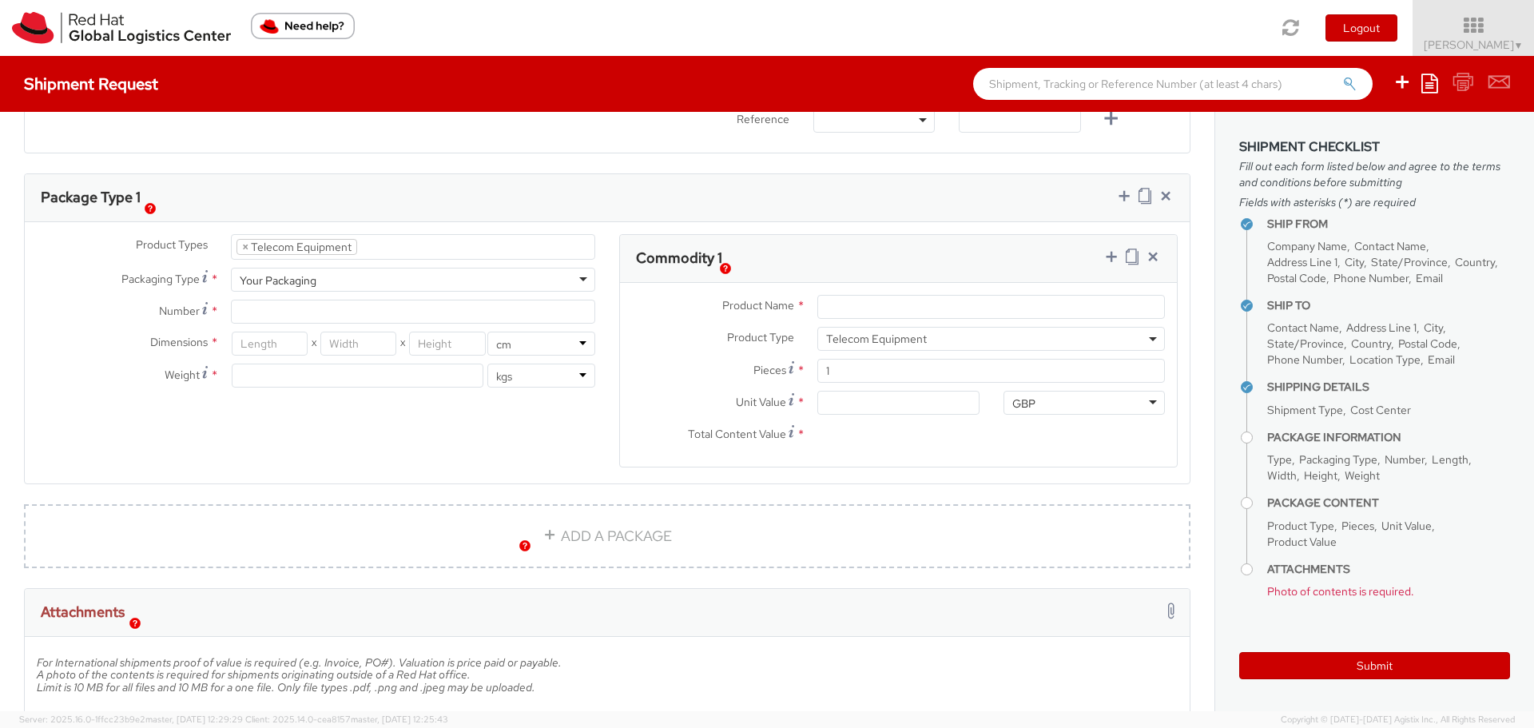
scroll to position [639, 0]
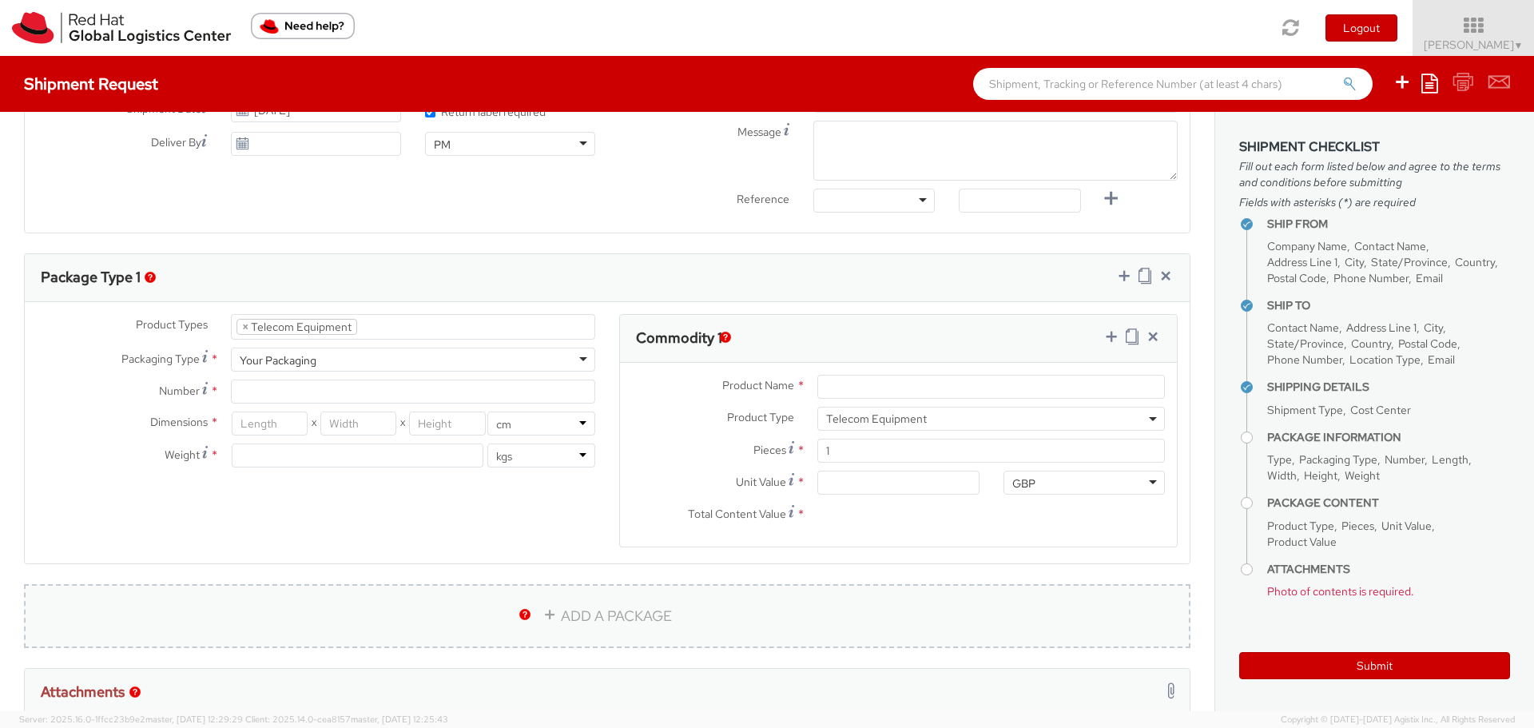
click at [575, 618] on link "ADD A PACKAGE" at bounding box center [607, 616] width 1167 height 64
select select
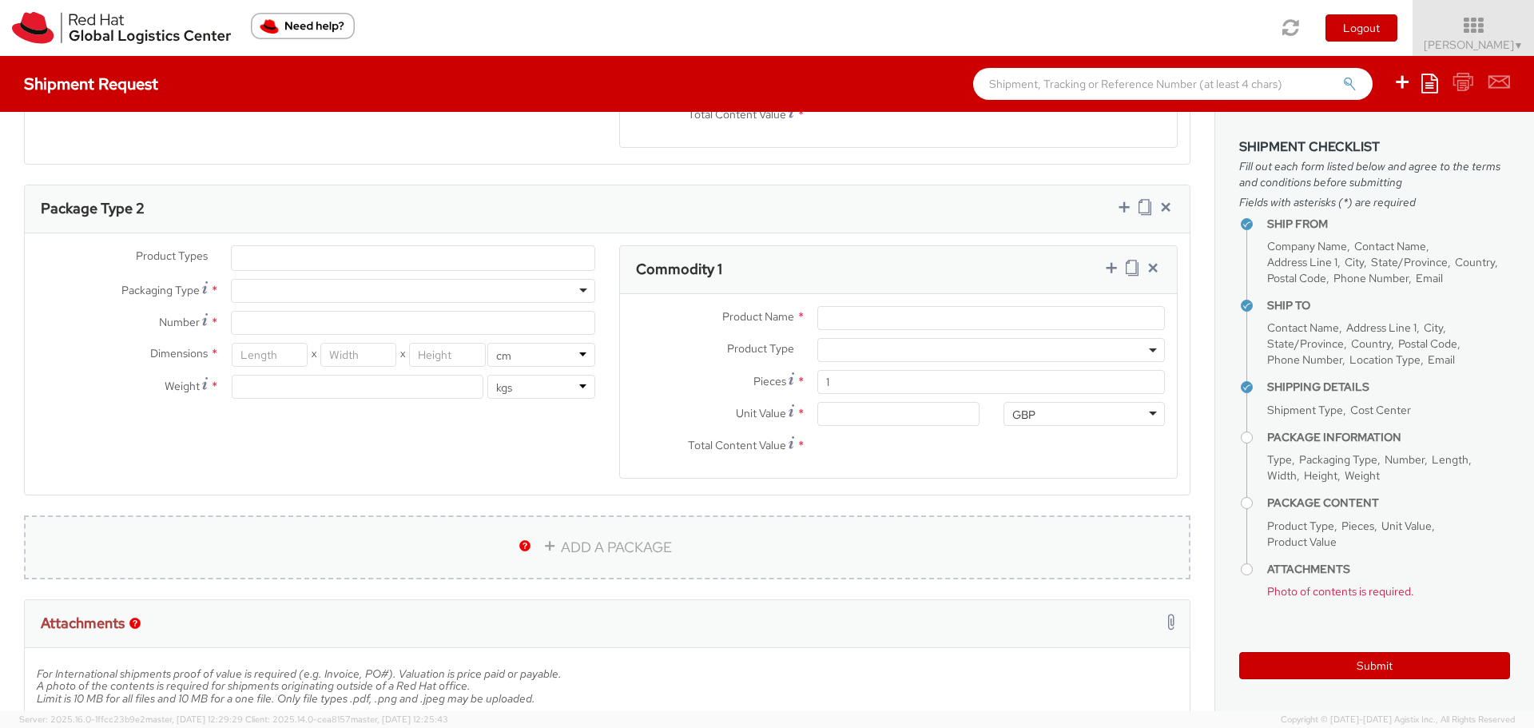
scroll to position [1119, 0]
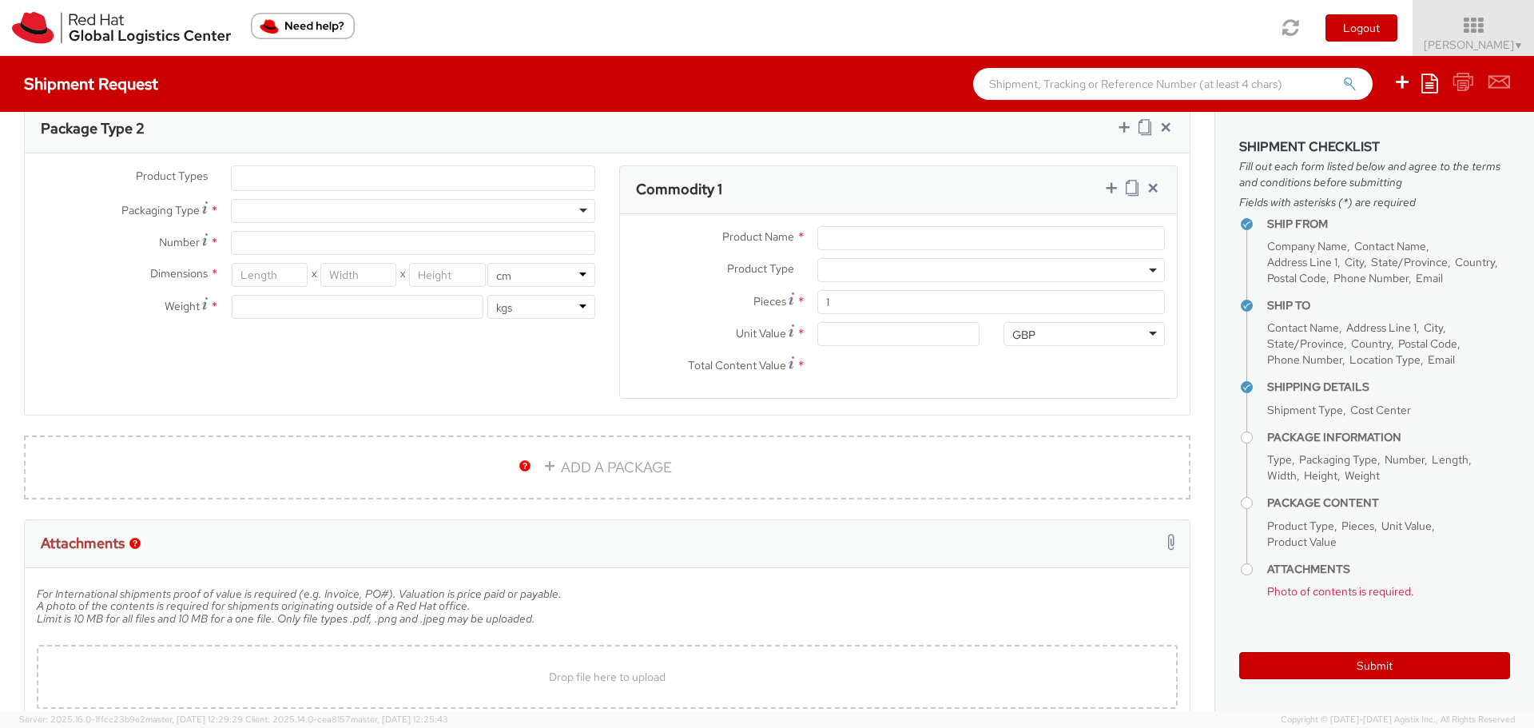
click at [1162, 544] on div at bounding box center [1168, 543] width 12 height 23
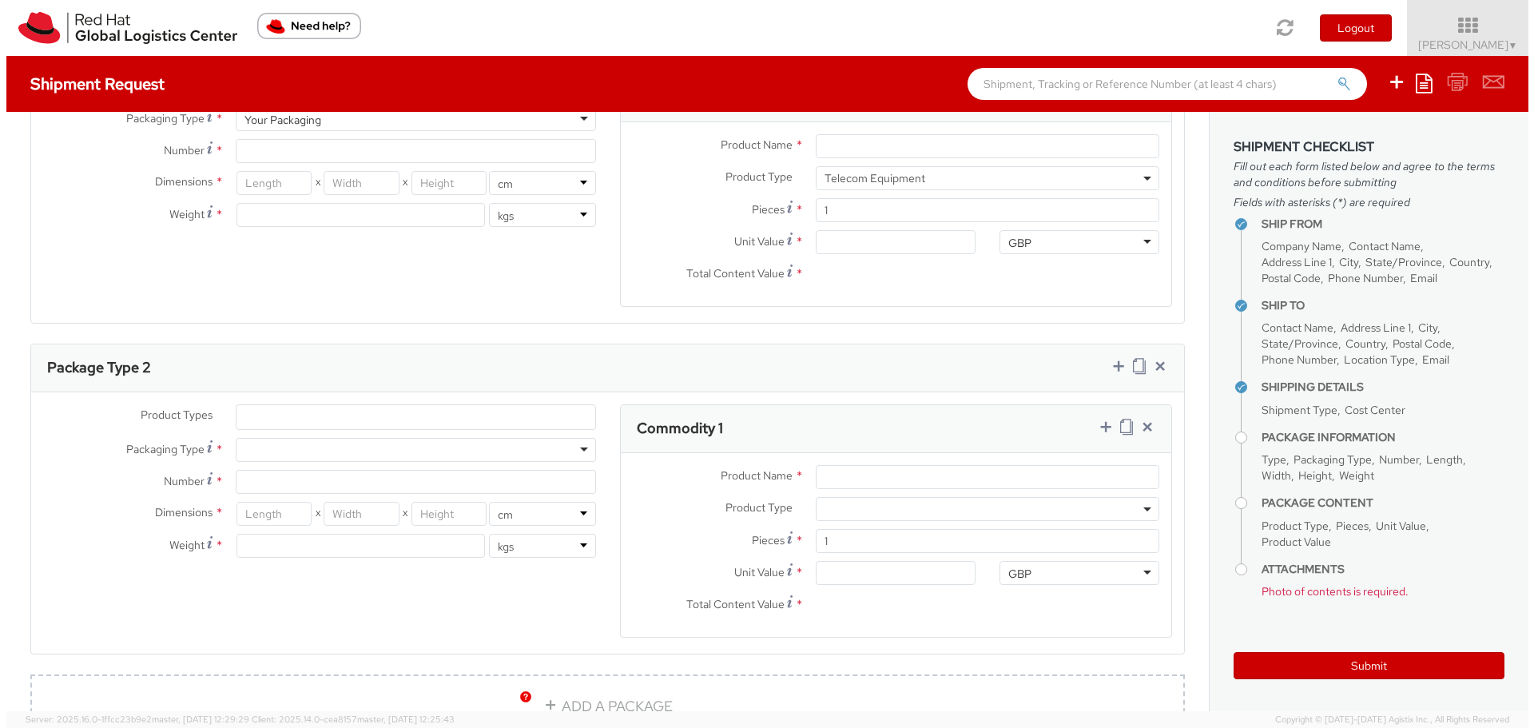
scroll to position [879, 0]
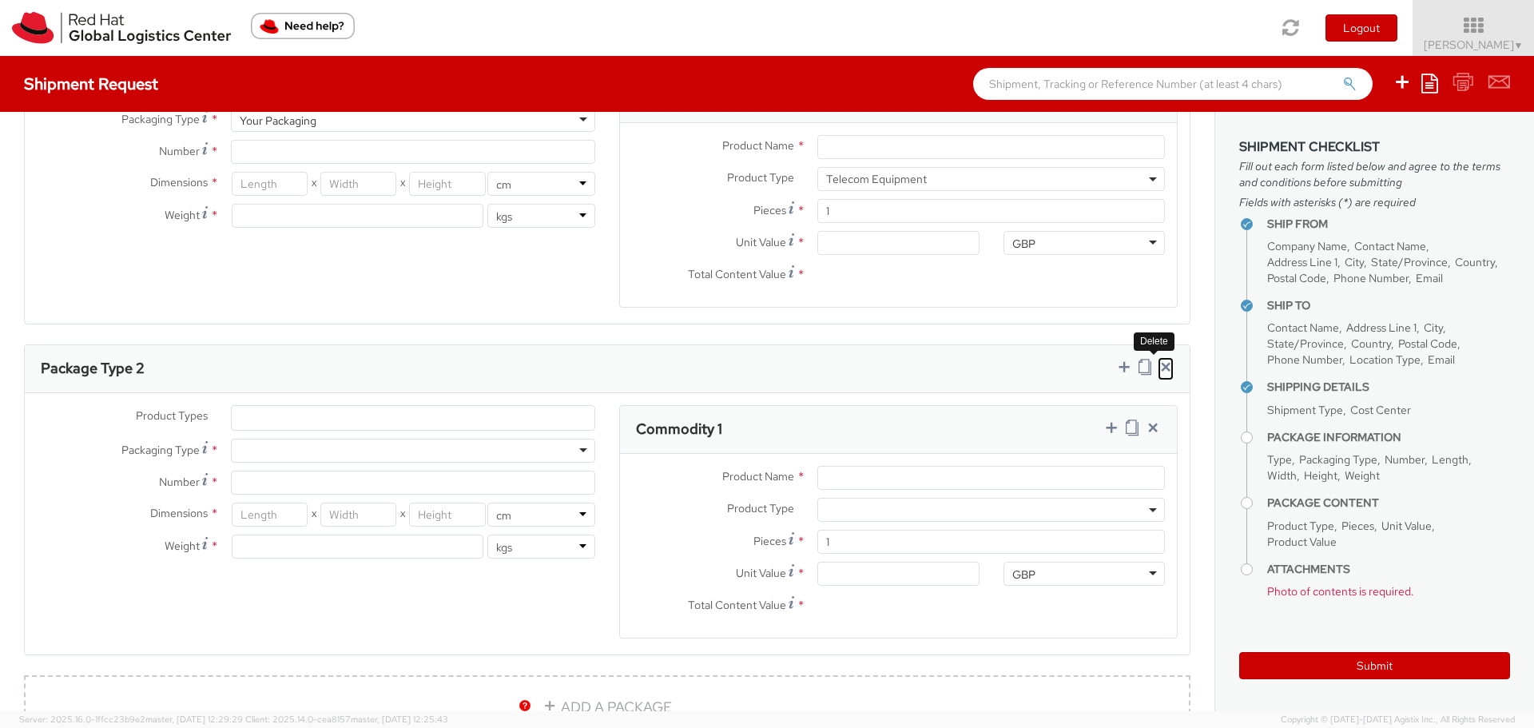
click at [1158, 363] on icon at bounding box center [1166, 367] width 16 height 16
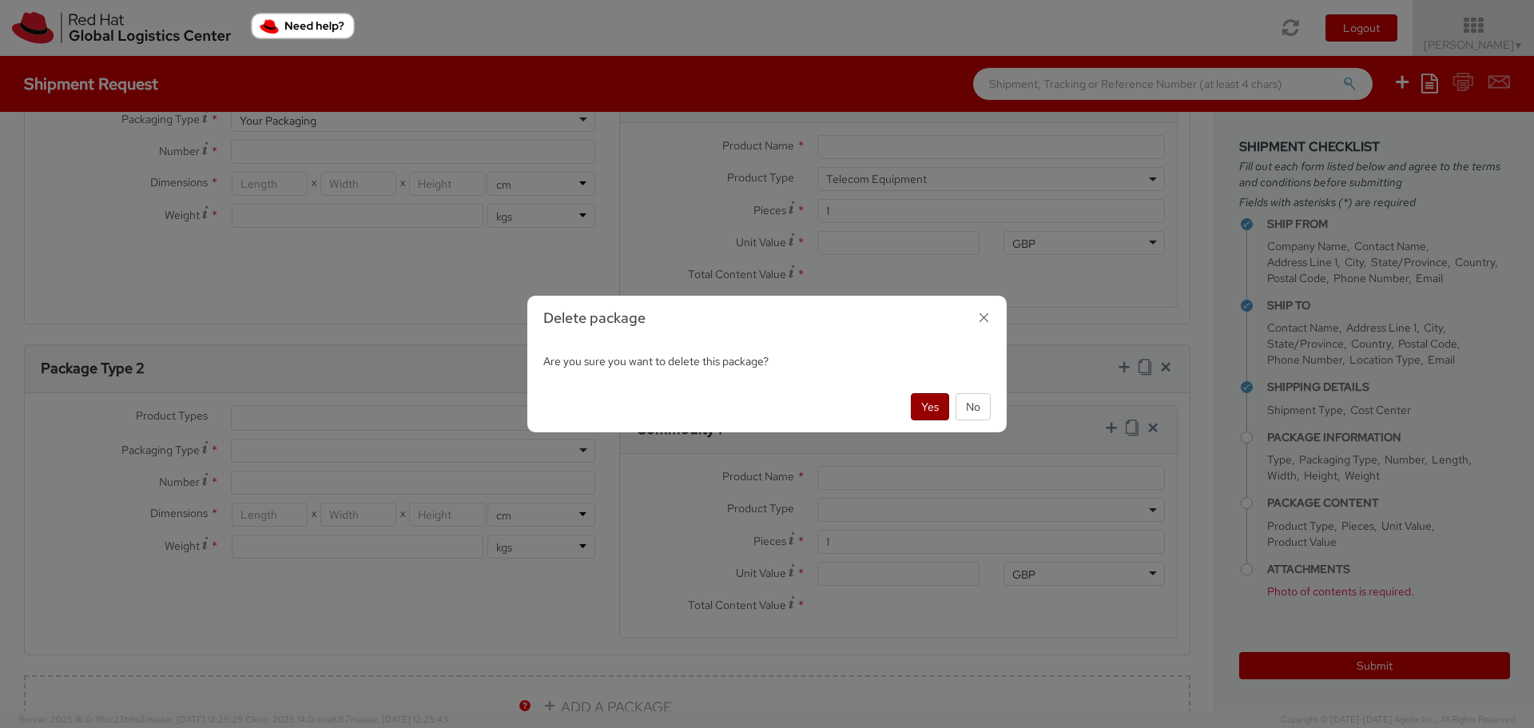
click at [937, 410] on button "Yes" at bounding box center [930, 406] width 38 height 27
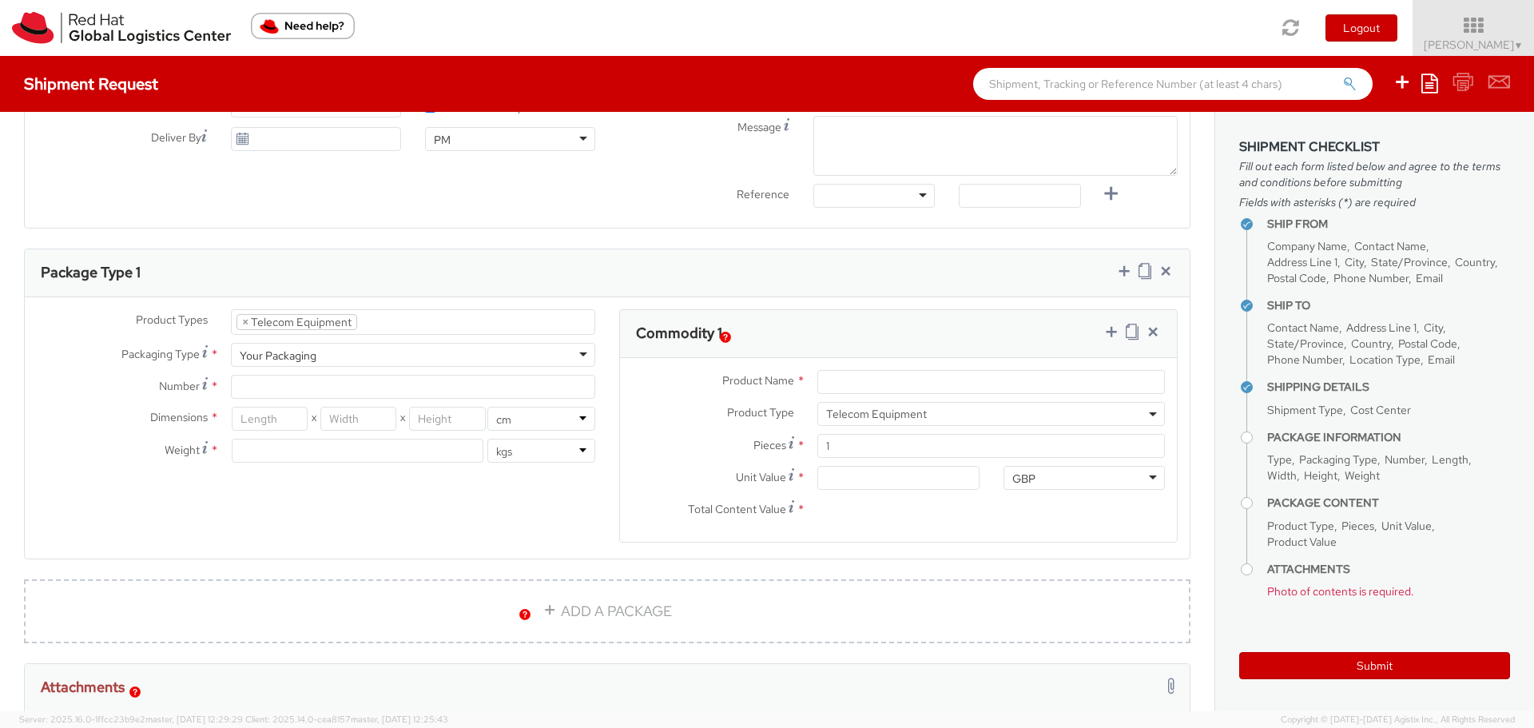
scroll to position [639, 0]
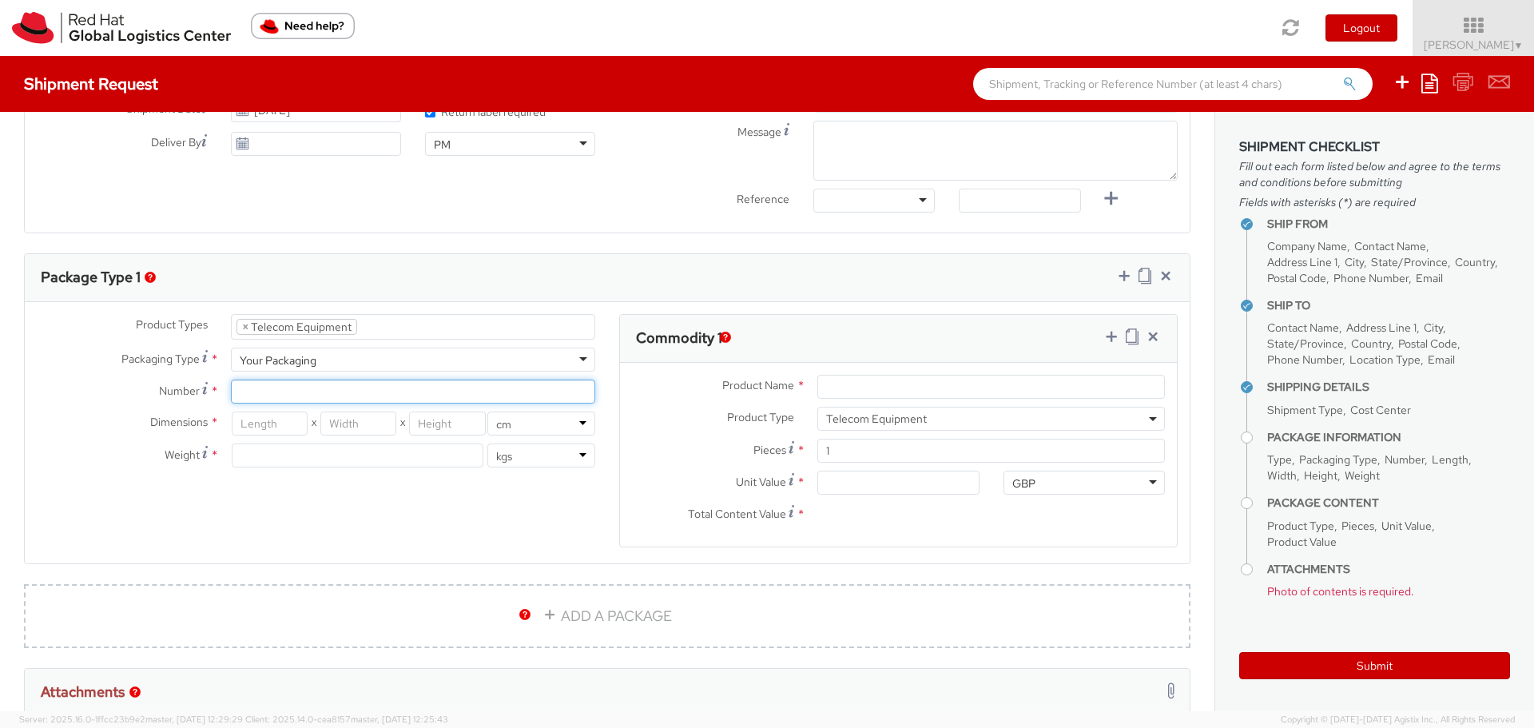
click at [276, 388] on input "Number *" at bounding box center [413, 392] width 364 height 24
type input "1"
click at [268, 425] on input "number" at bounding box center [270, 424] width 76 height 24
type input "23"
click at [350, 425] on input "number" at bounding box center [358, 424] width 76 height 24
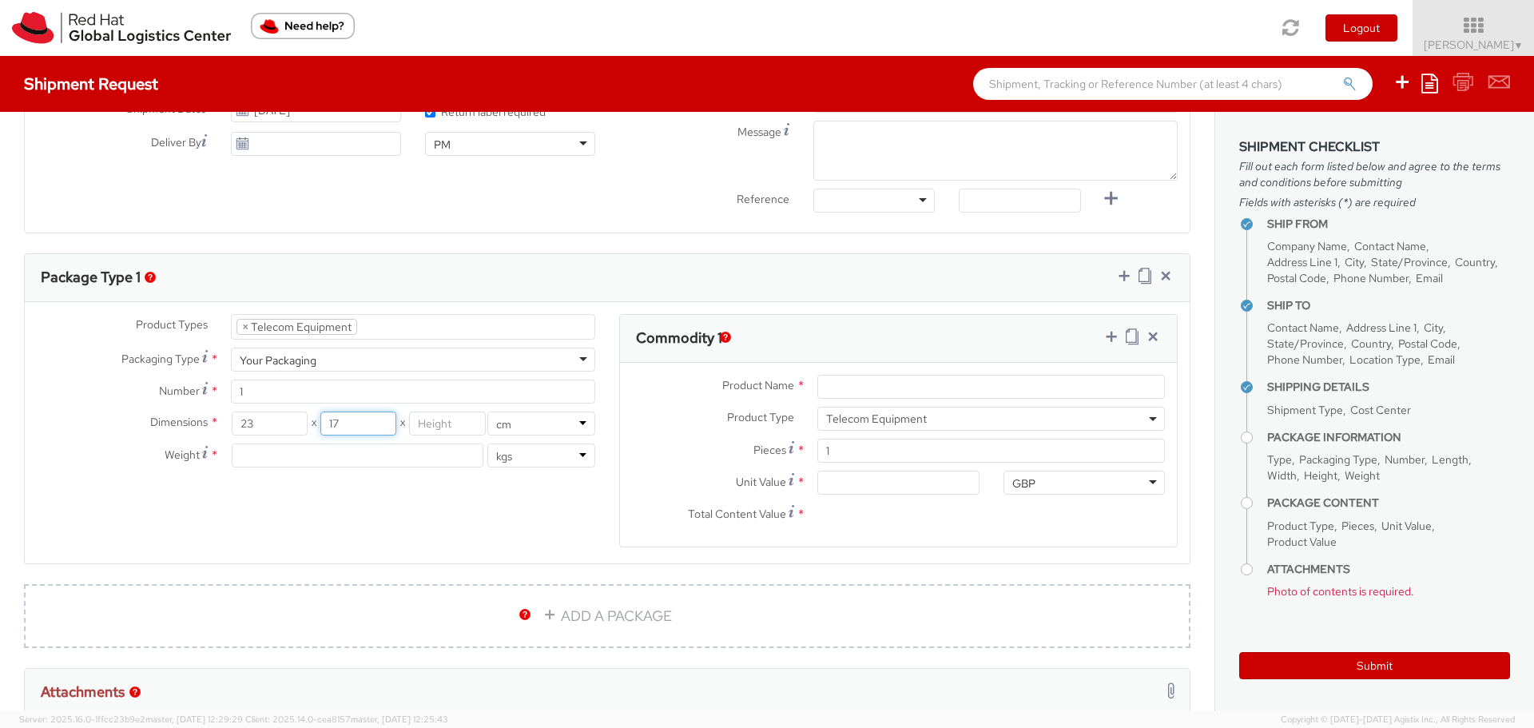
type input "17"
click at [458, 422] on input "number" at bounding box center [447, 424] width 76 height 24
type input "11"
click at [275, 455] on input "number" at bounding box center [358, 455] width 252 height 24
click at [578, 455] on select "lbs kgs" at bounding box center [541, 455] width 108 height 24
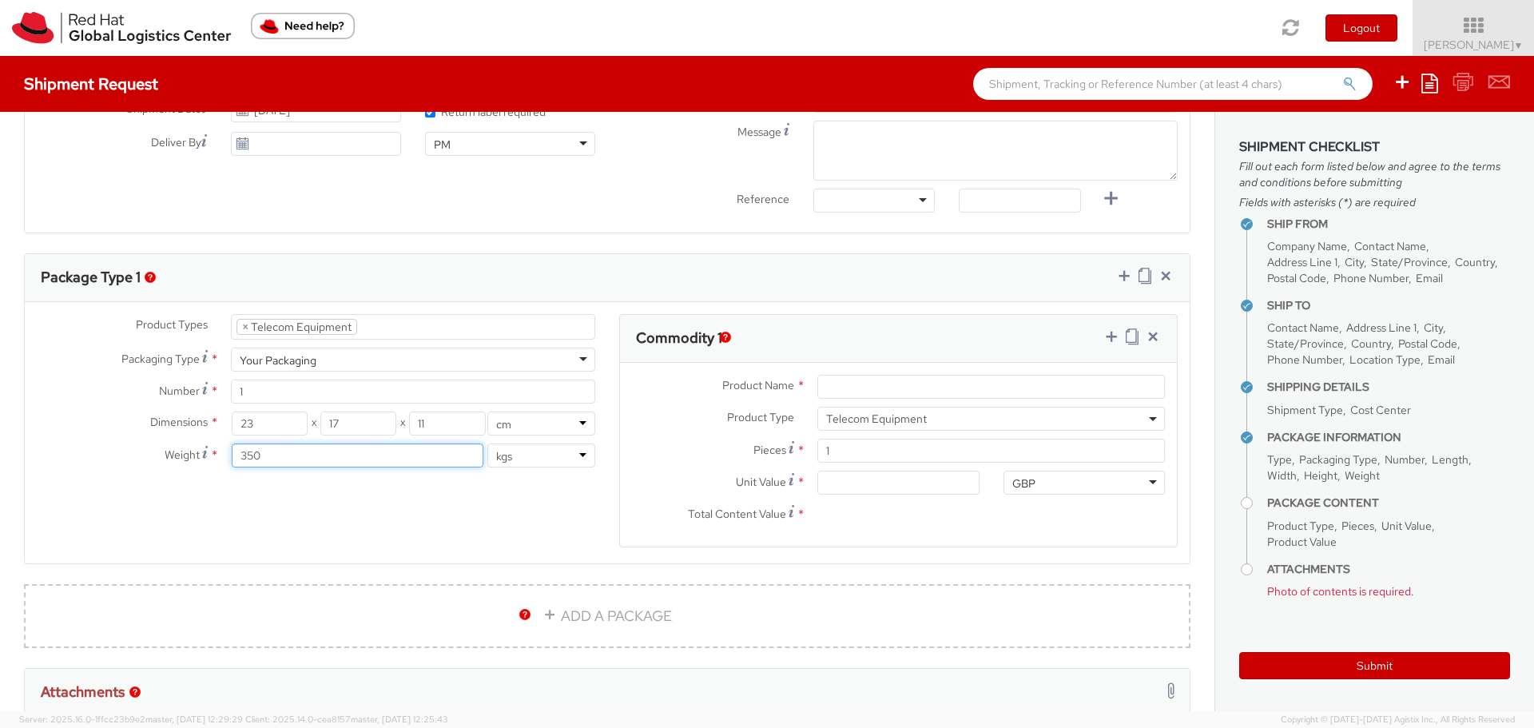
click at [350, 463] on input "350" at bounding box center [358, 455] width 252 height 24
click at [237, 455] on input "350" at bounding box center [358, 455] width 252 height 24
type input "0.350"
click at [467, 530] on div "Product Types * Documents Docking Station Laptop Monitor Other Hardware Server …" at bounding box center [607, 440] width 1165 height 253
click at [1014, 387] on input "Product Name *" at bounding box center [991, 387] width 348 height 24
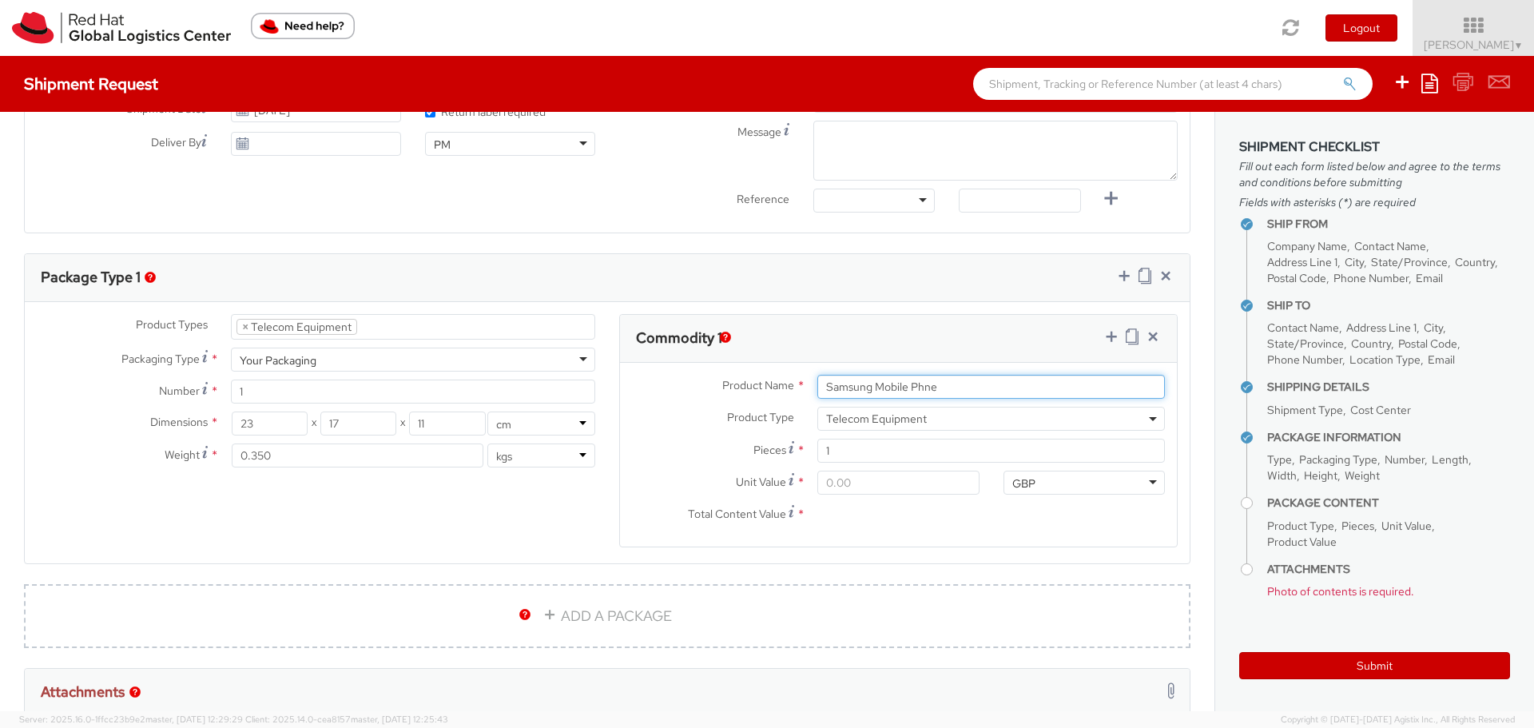
type input "Samsung Mobile Phne"
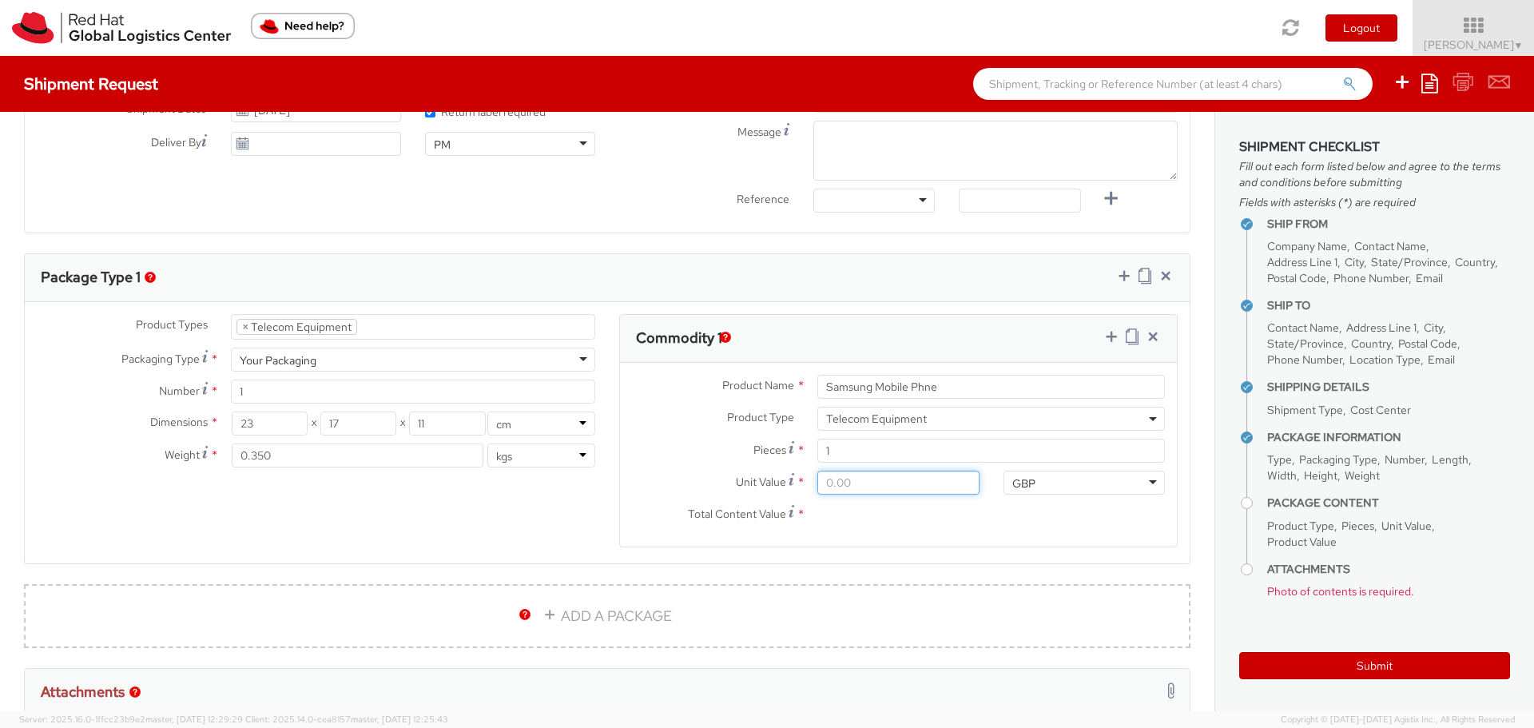
click at [854, 485] on input "Unit Value *" at bounding box center [897, 483] width 161 height 24
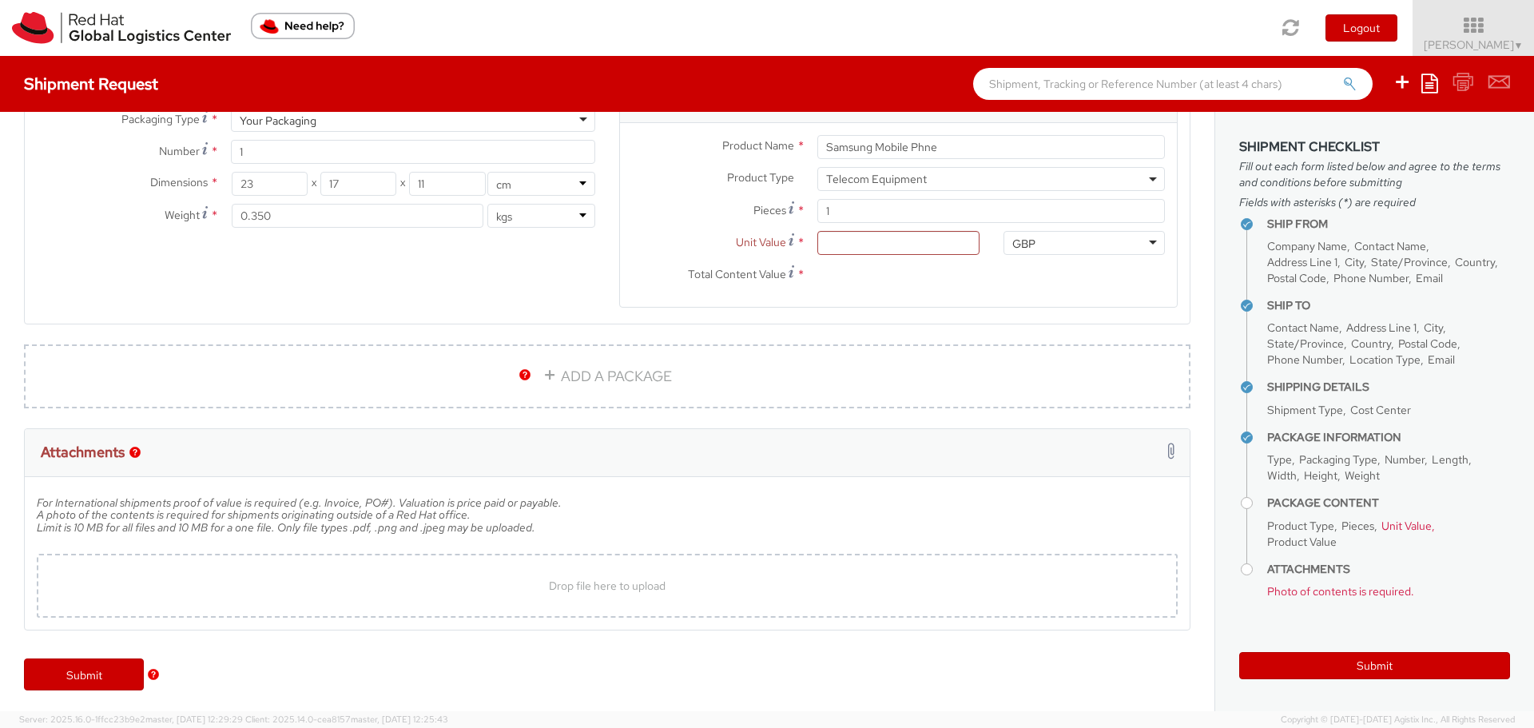
scroll to position [882, 0]
